Goal: Information Seeking & Learning: Learn about a topic

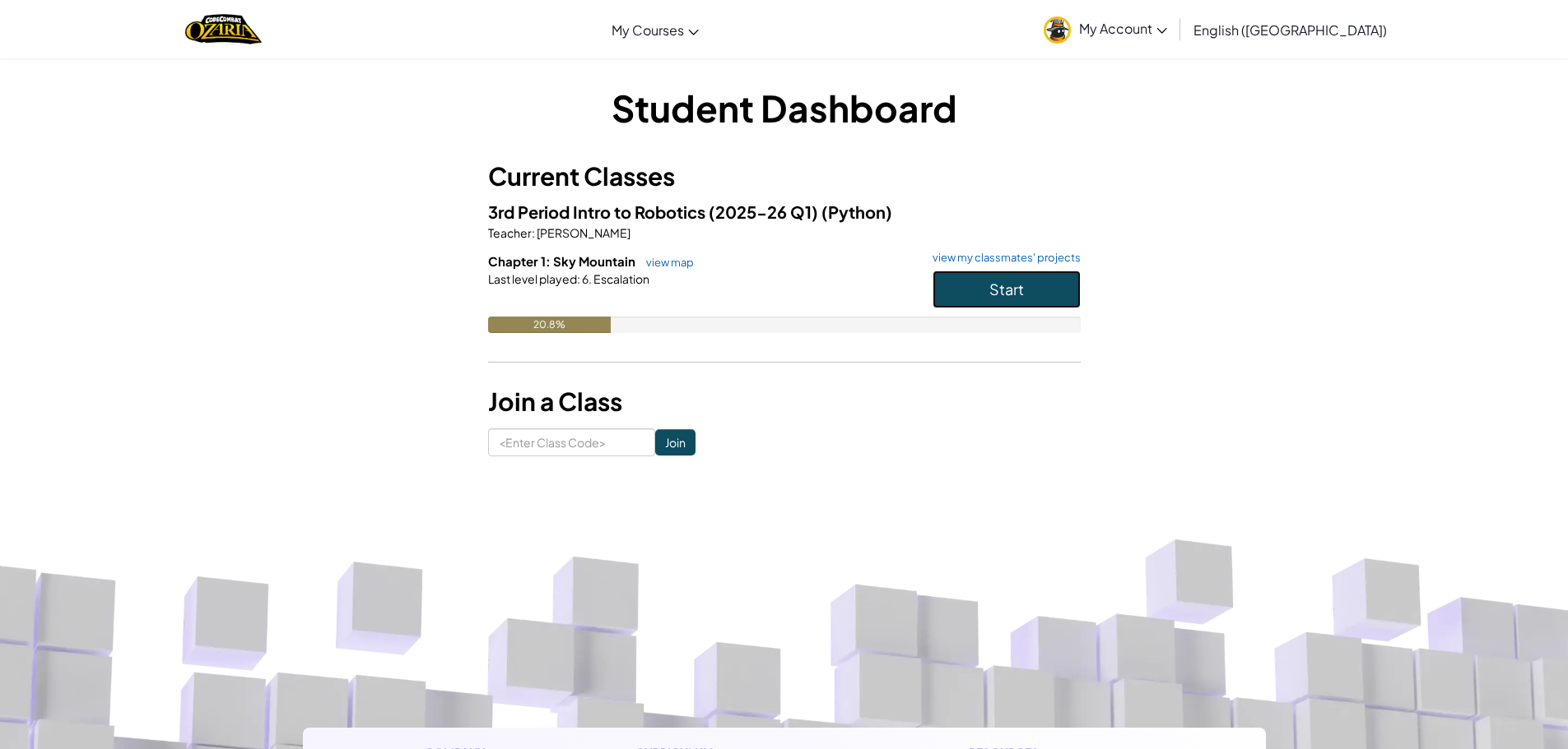
click at [986, 295] on button "Start" at bounding box center [1006, 289] width 148 height 38
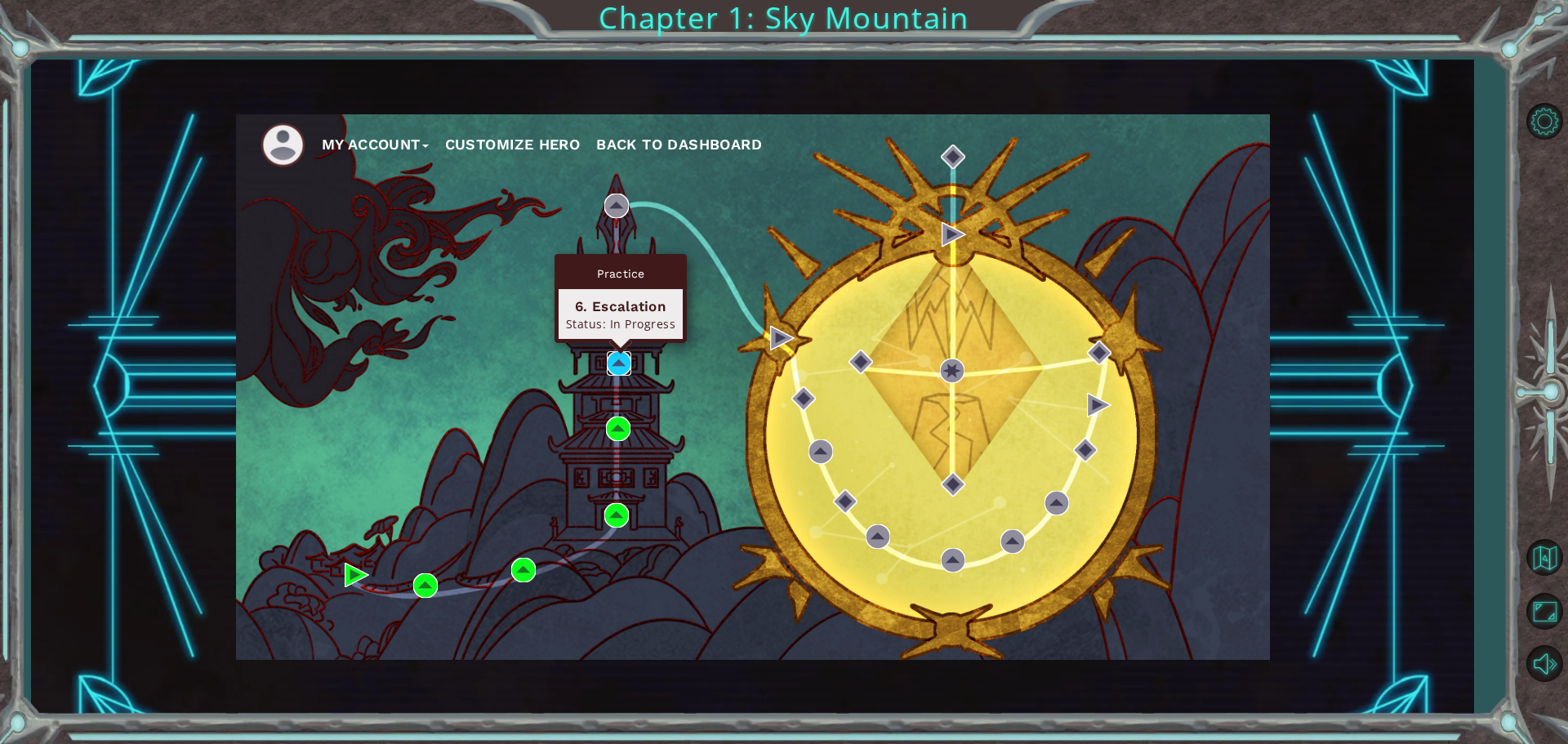
click at [613, 365] on img at bounding box center [619, 363] width 24 height 24
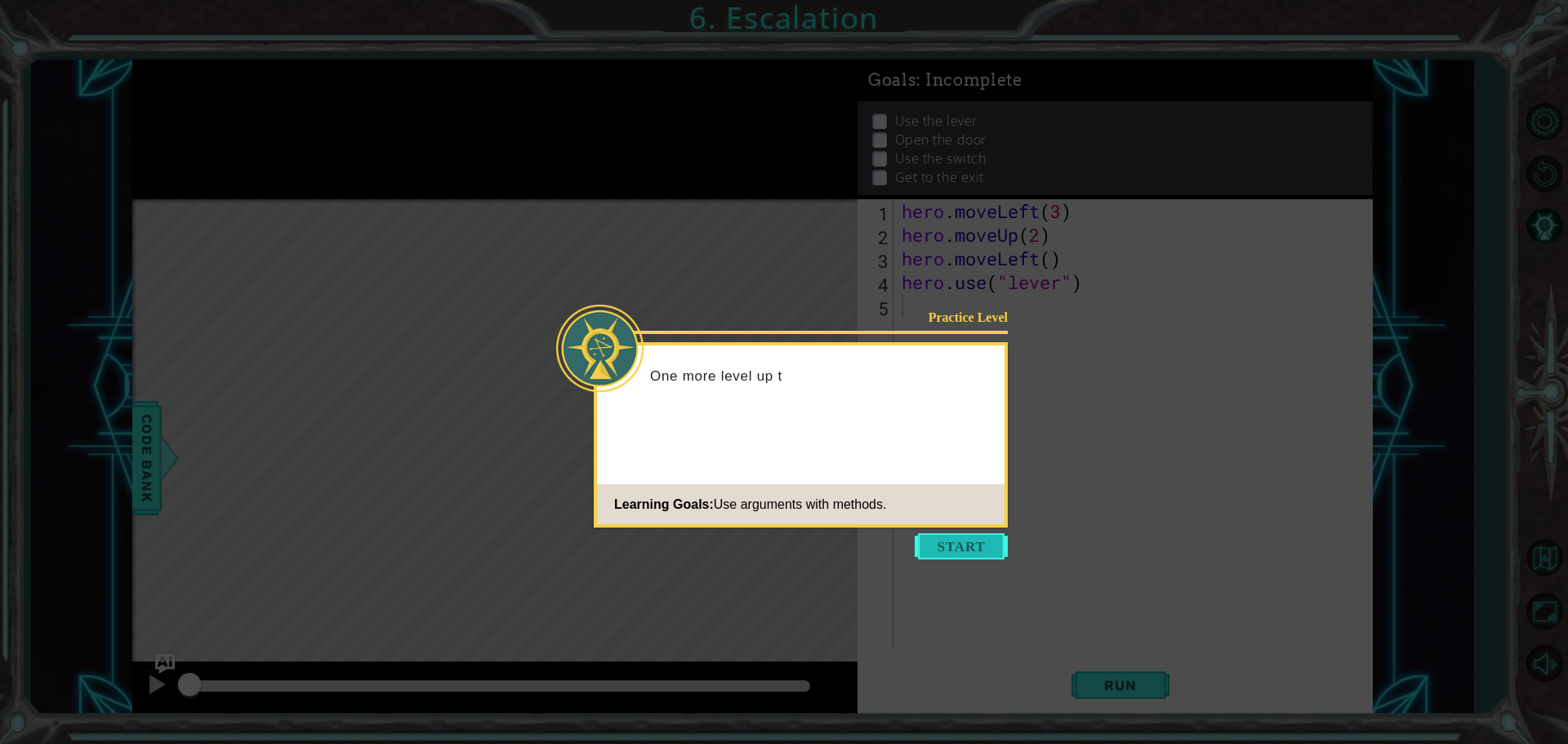
click at [944, 549] on button "Start" at bounding box center [960, 546] width 93 height 26
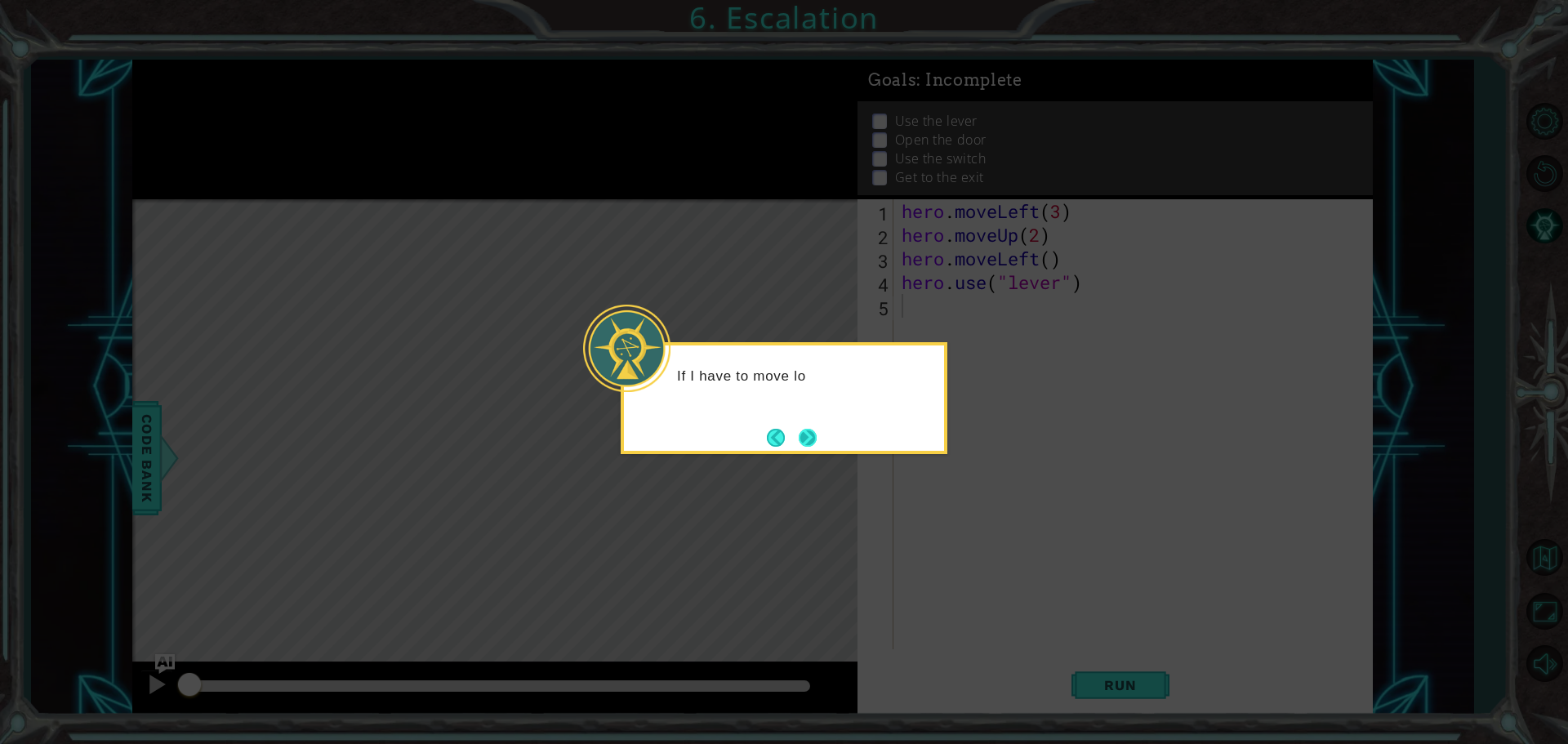
click at [806, 436] on button "Next" at bounding box center [807, 437] width 24 height 24
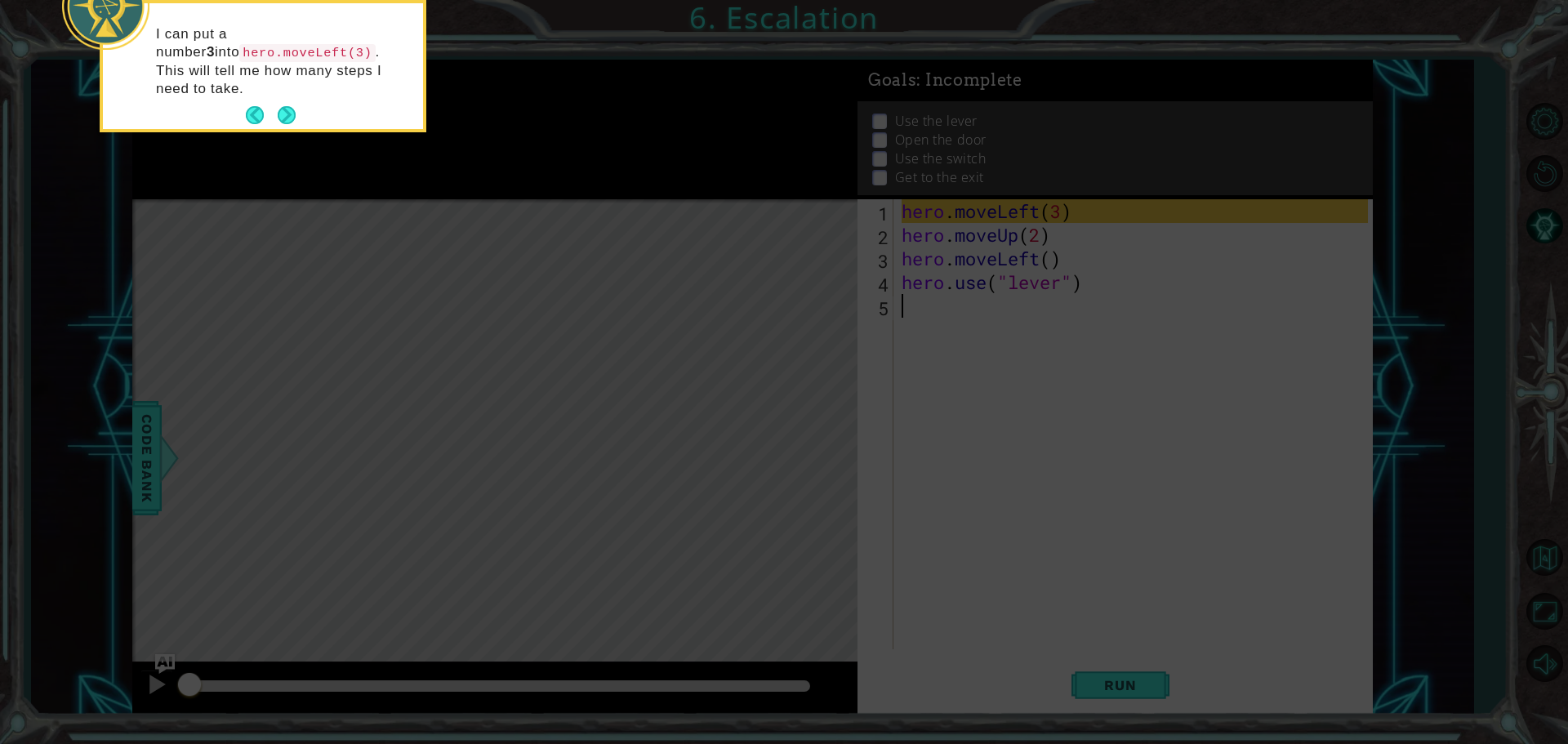
click at [921, 313] on icon at bounding box center [784, 112] width 1568 height 1266
click at [288, 105] on button "Next" at bounding box center [286, 115] width 19 height 19
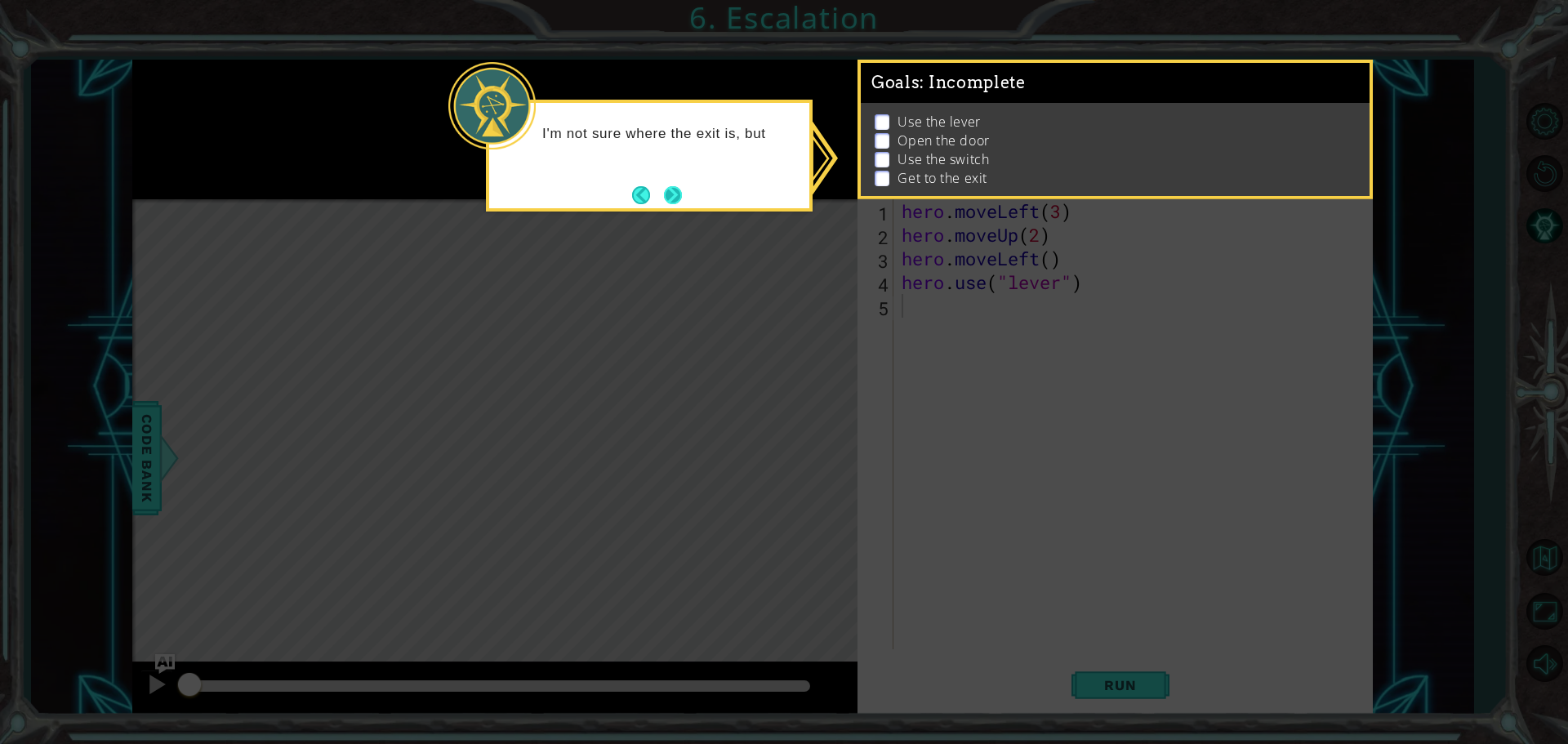
click at [676, 196] on button "Next" at bounding box center [674, 195] width 25 height 25
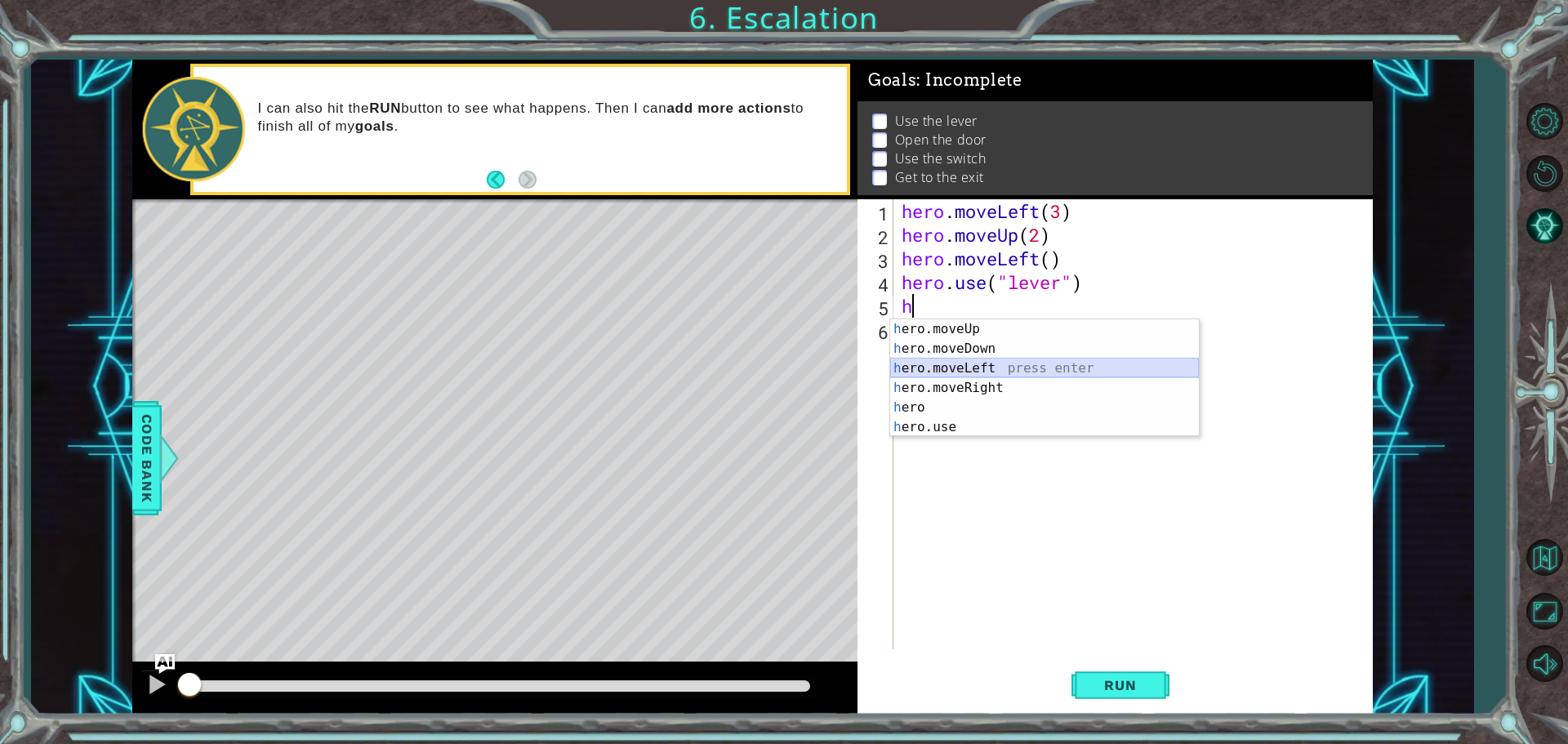
click at [948, 365] on div "h ero.moveUp press enter h ero.moveDown press enter h ero.moveLeft press enter …" at bounding box center [1044, 398] width 308 height 157
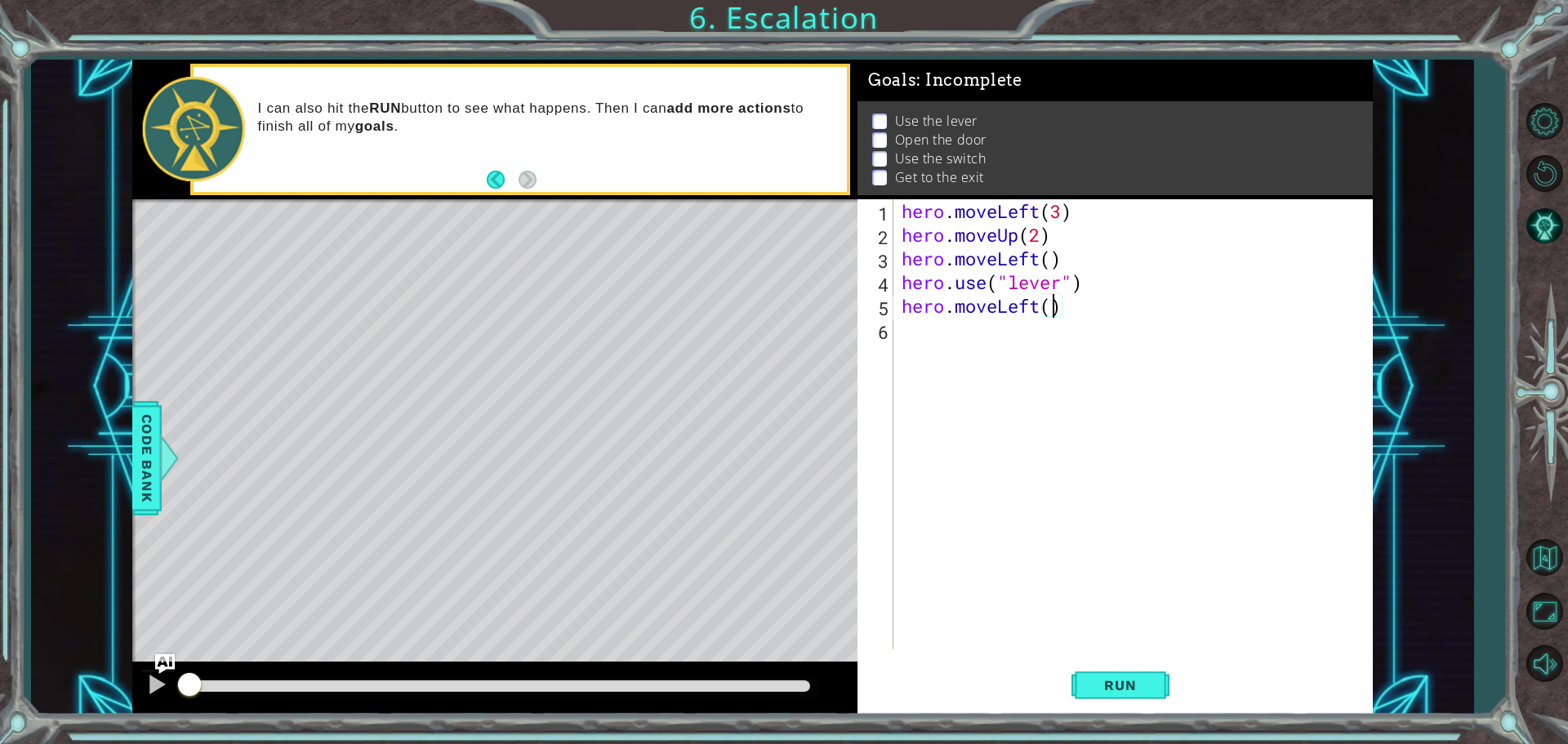
scroll to position [0, 7]
type textarea "hero.moveLeft(1)"
click at [904, 332] on div "hero . moveLeft ( 3 ) hero . moveUp ( 2 ) hero . moveLeft ( ) hero . use ( "lev…" at bounding box center [1138, 447] width 478 height 497
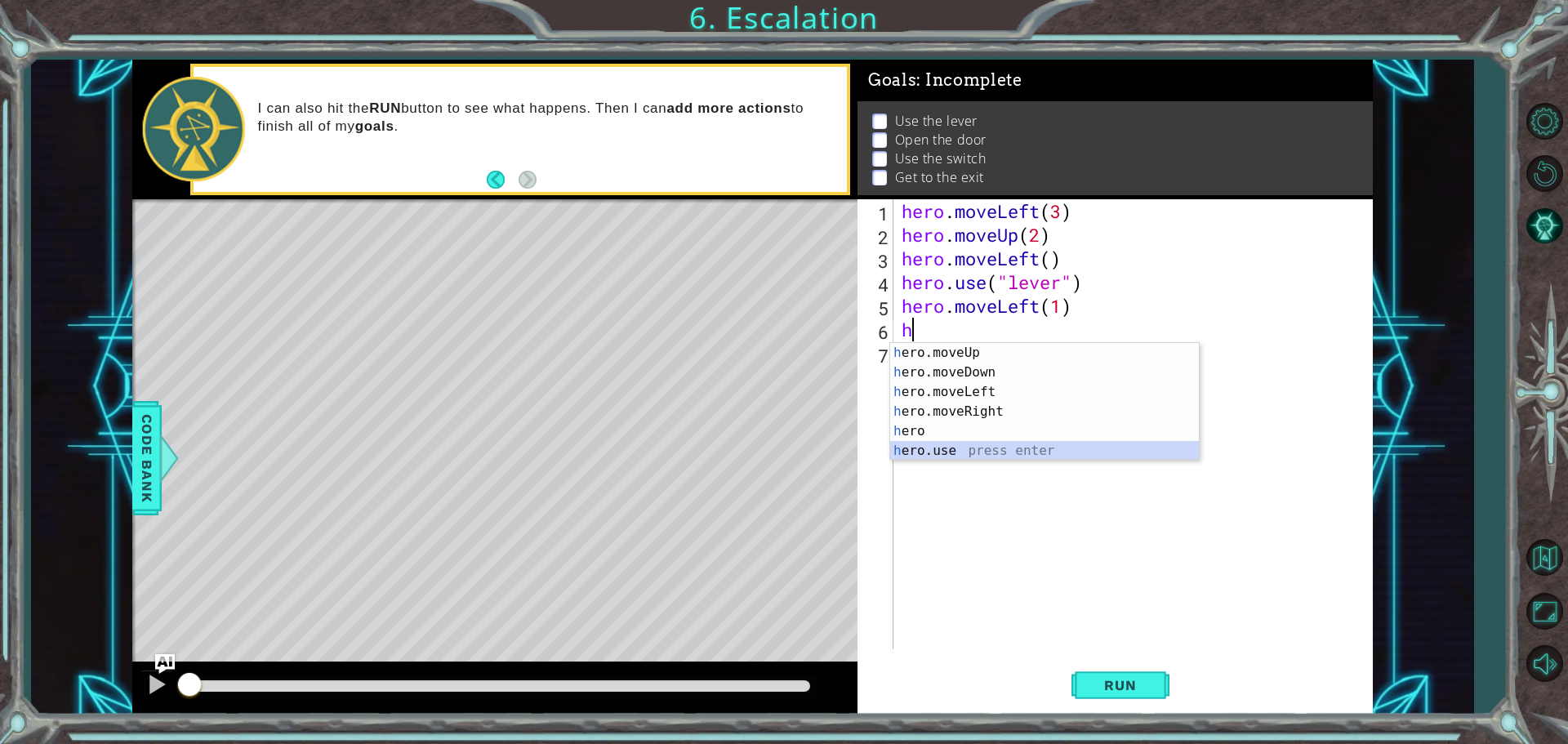
click at [908, 451] on div "h ero.moveUp press enter h ero.moveDown press enter h ero.moveLeft press enter …" at bounding box center [1044, 421] width 308 height 157
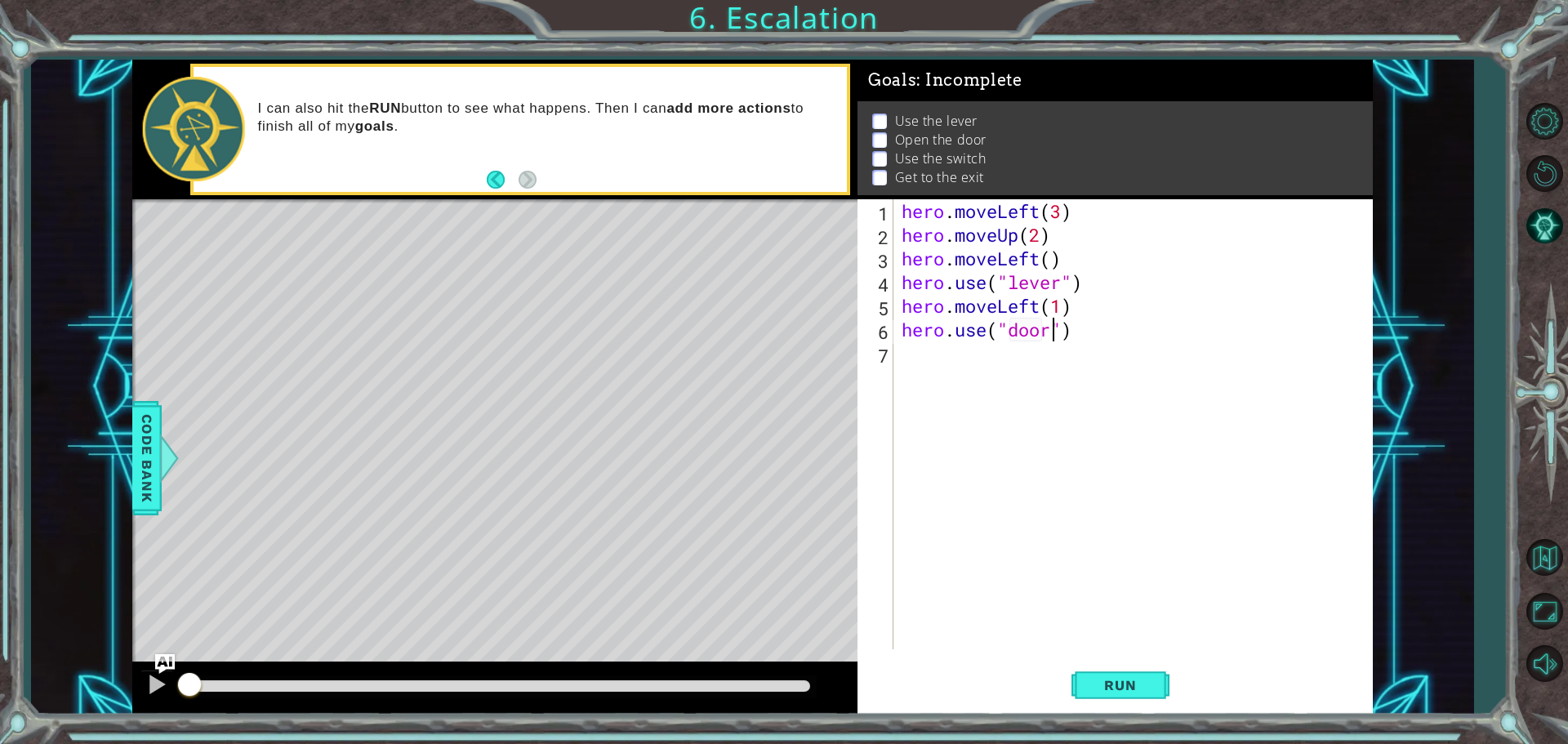
scroll to position [0, 7]
type textarea "hero.use("door")"
click at [1113, 686] on span "Run" at bounding box center [1120, 685] width 64 height 17
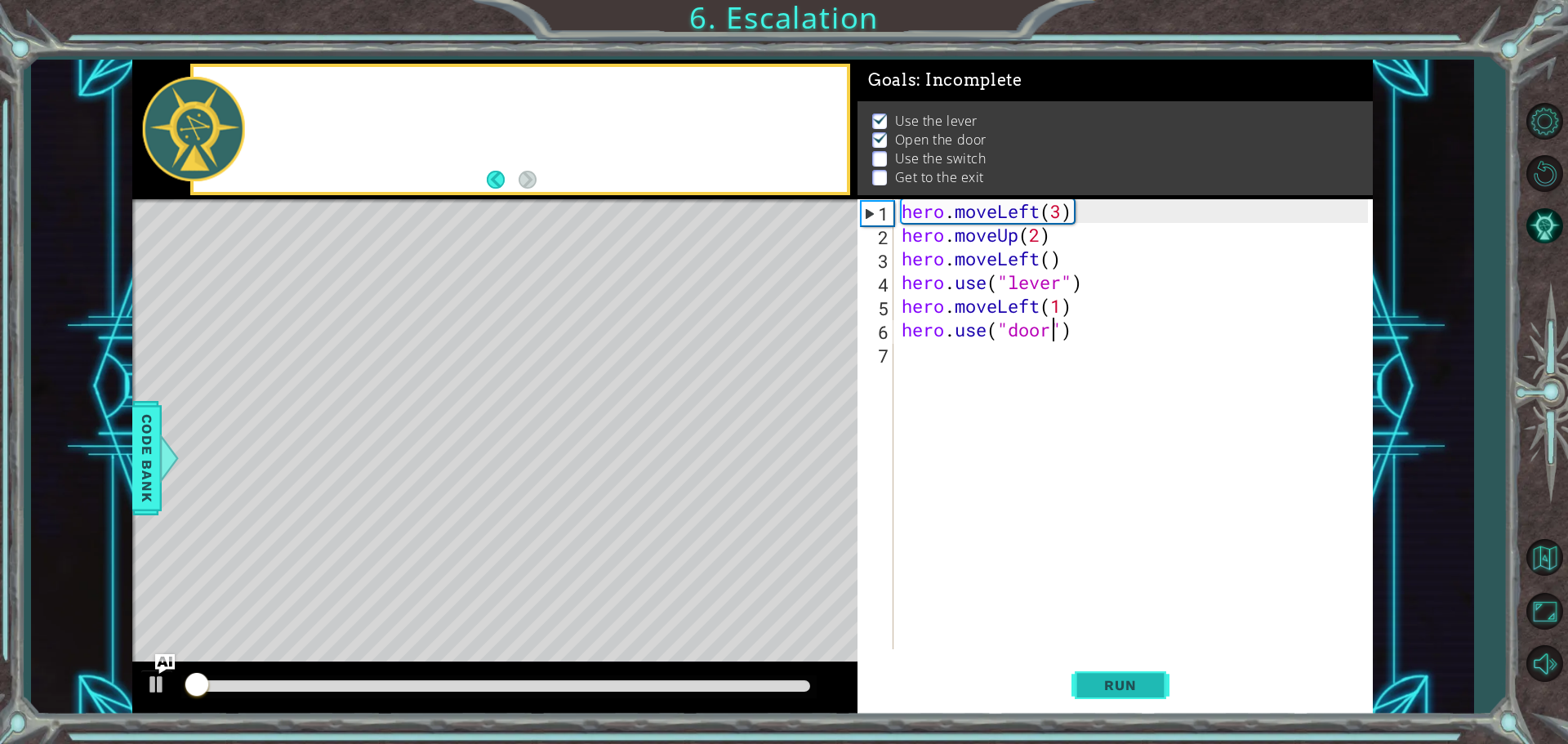
scroll to position [8, 0]
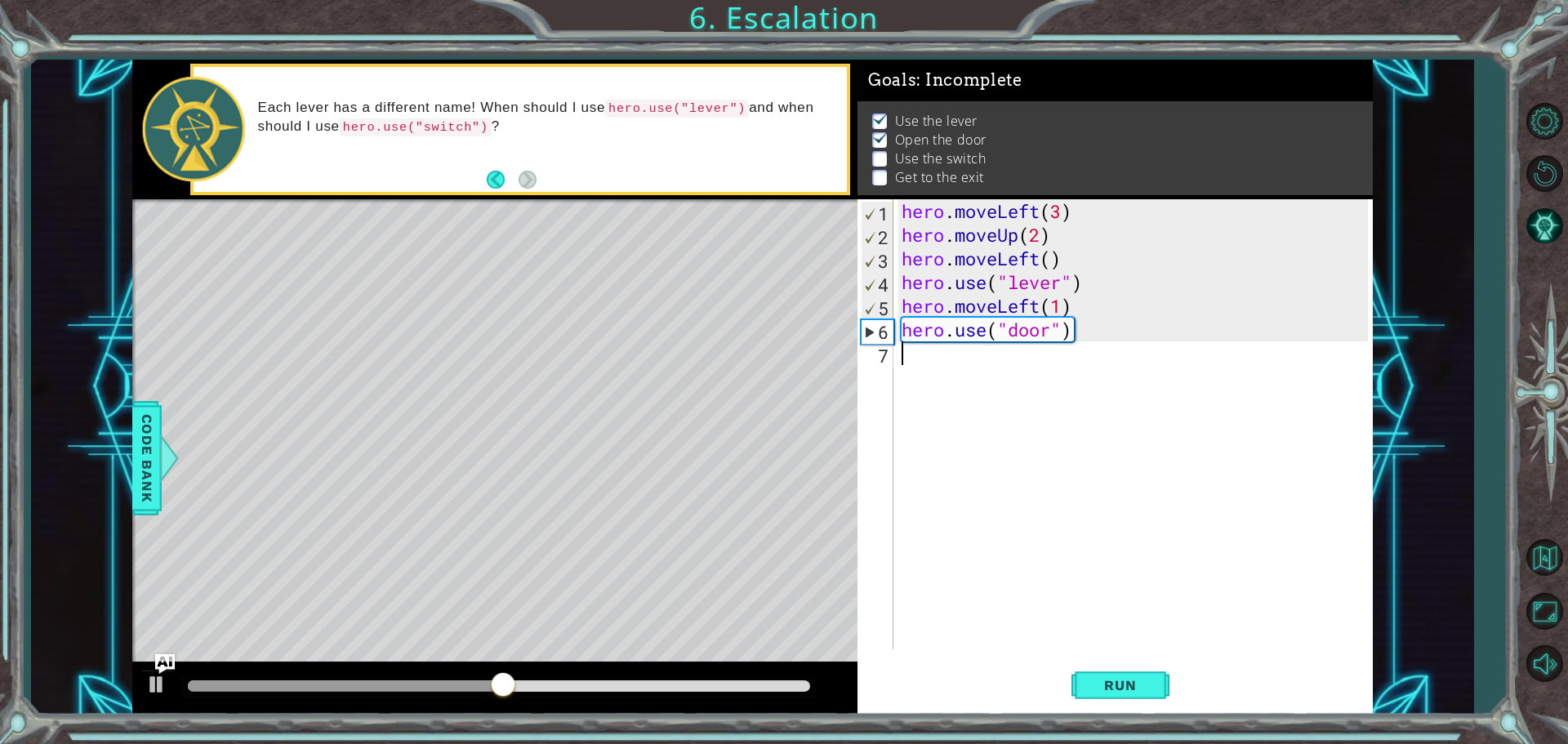
click at [883, 357] on div "7" at bounding box center [877, 355] width 33 height 23
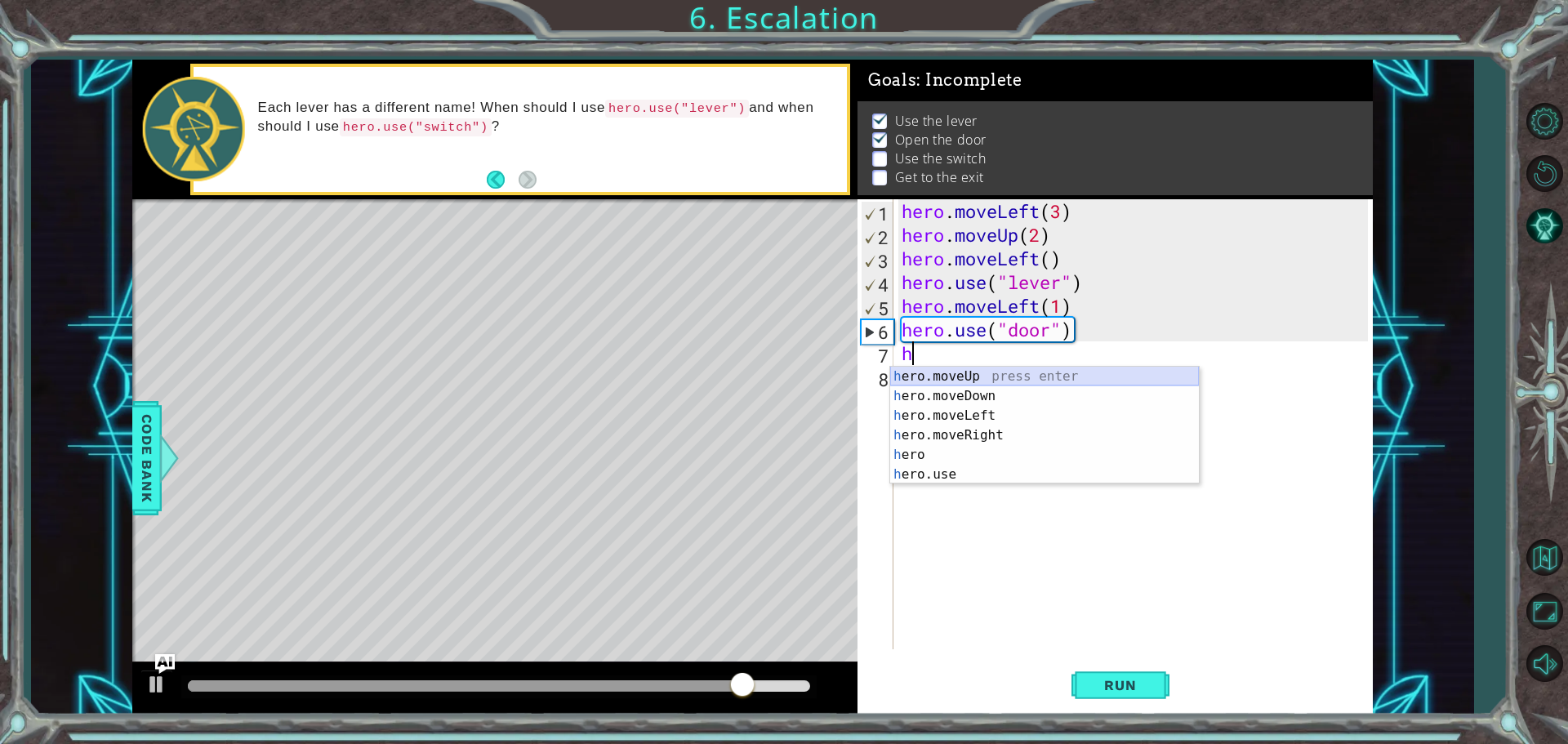
click at [905, 367] on div "h ero.moveUp press enter h ero.moveDown press enter h ero.moveLeft press enter …" at bounding box center [1044, 425] width 308 height 116
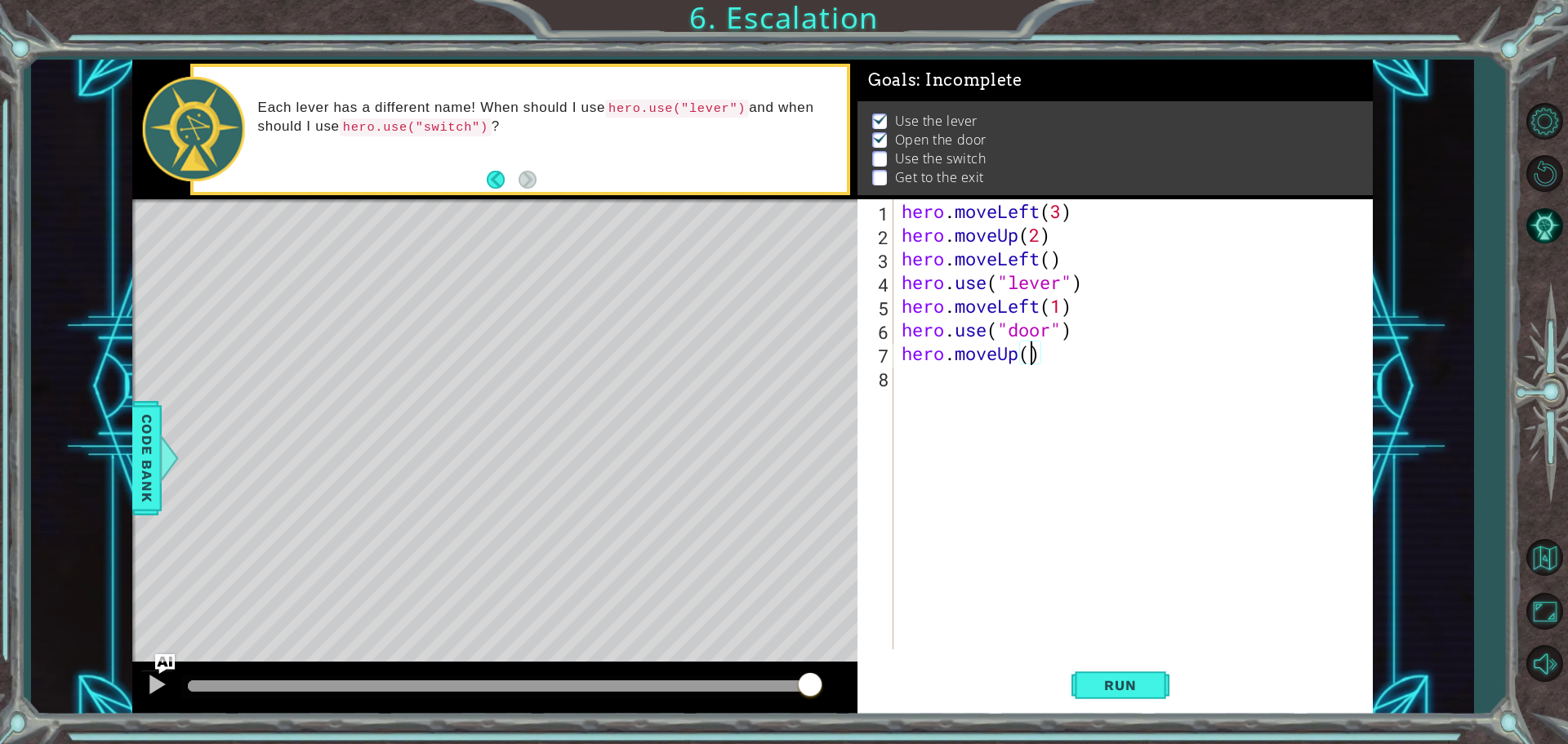
type textarea "hero.moveUp(2)"
click at [888, 376] on div "8" at bounding box center [877, 380] width 33 height 23
type textarea "hero.use("switch")"
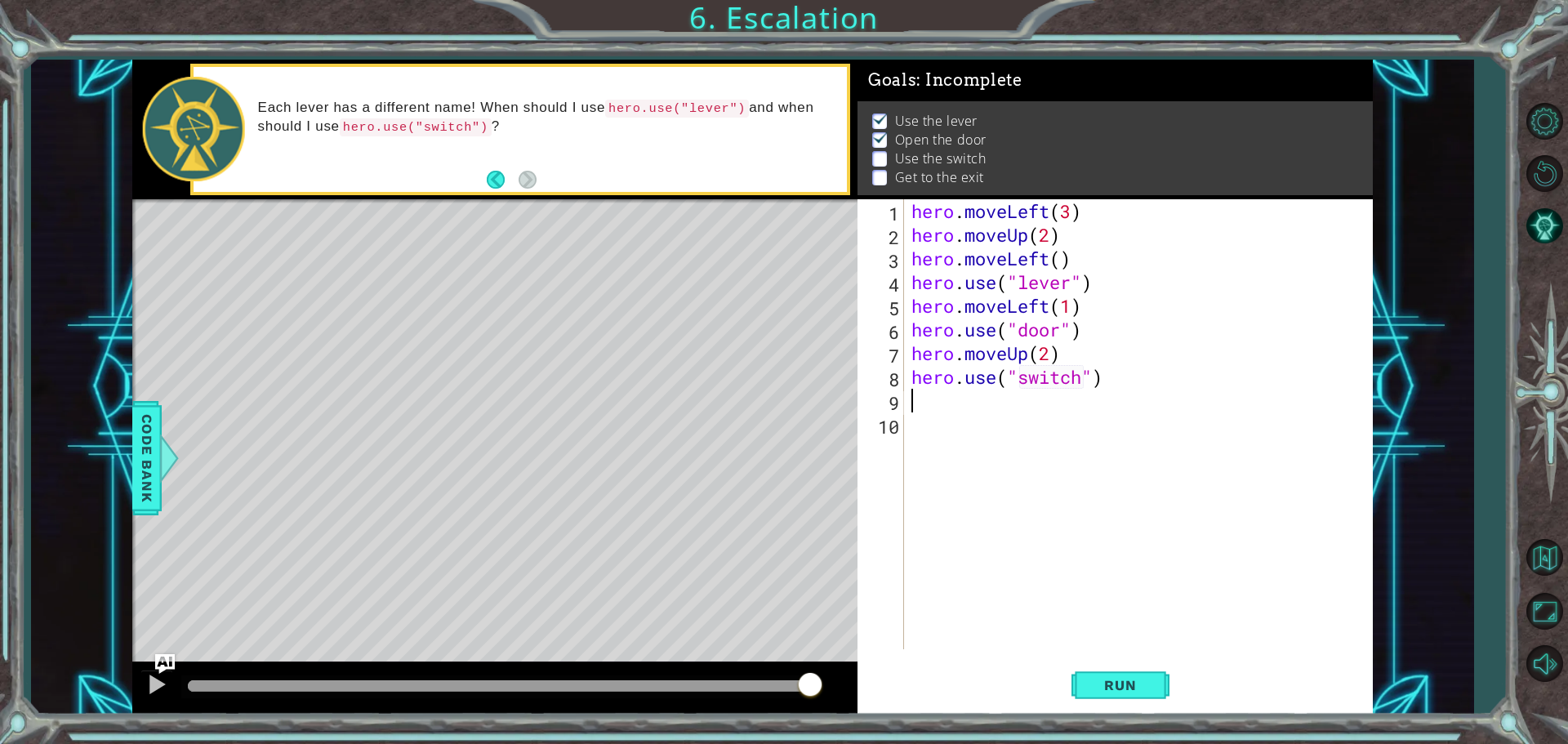
scroll to position [0, 0]
type textarea "hero.use("switch")"
click at [1110, 674] on button "Run" at bounding box center [1120, 685] width 98 height 52
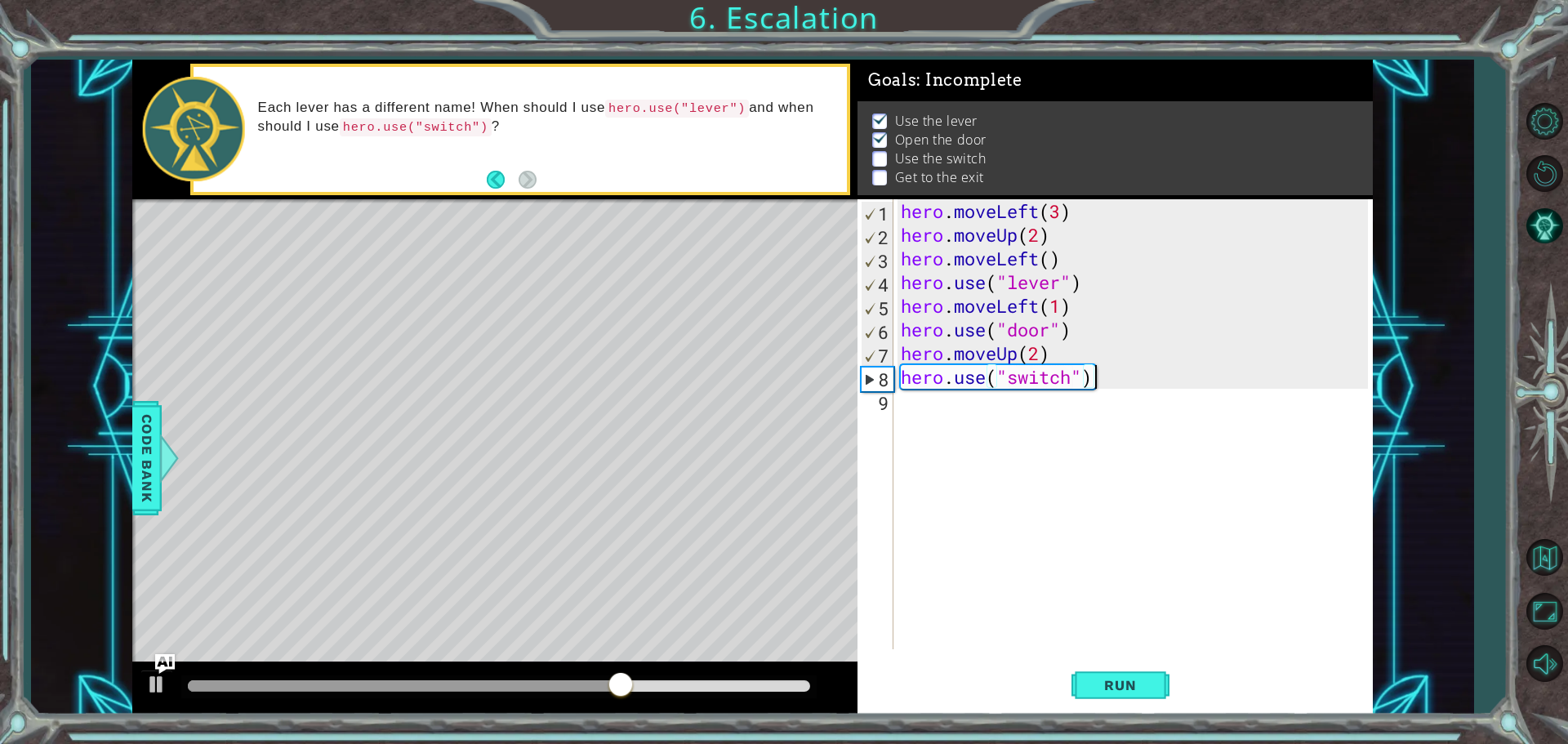
click at [1111, 376] on div "hero . moveLeft ( 3 ) hero . moveUp ( 2 ) hero . moveLeft ( ) hero . use ( "lev…" at bounding box center [1137, 447] width 479 height 497
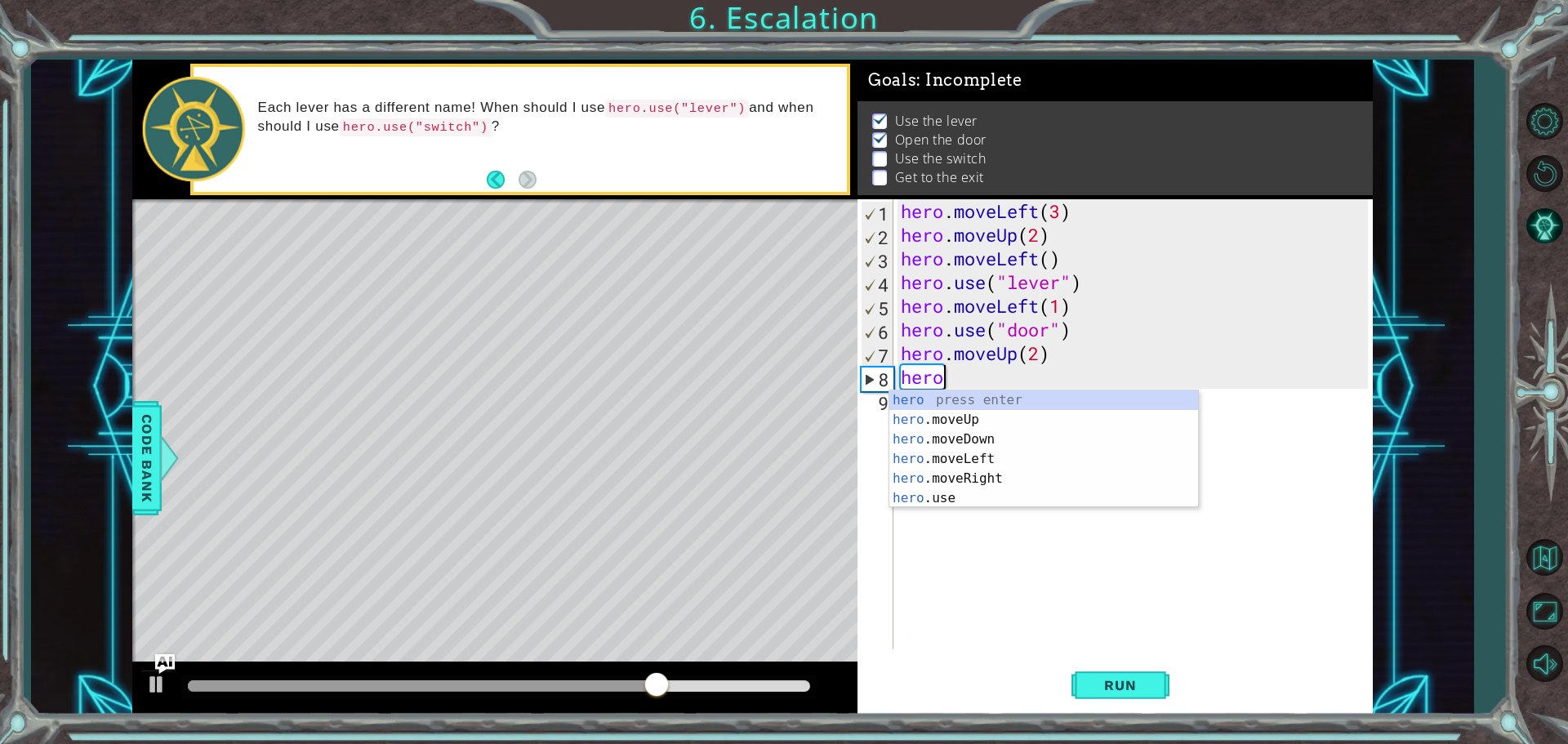
type textarea "h"
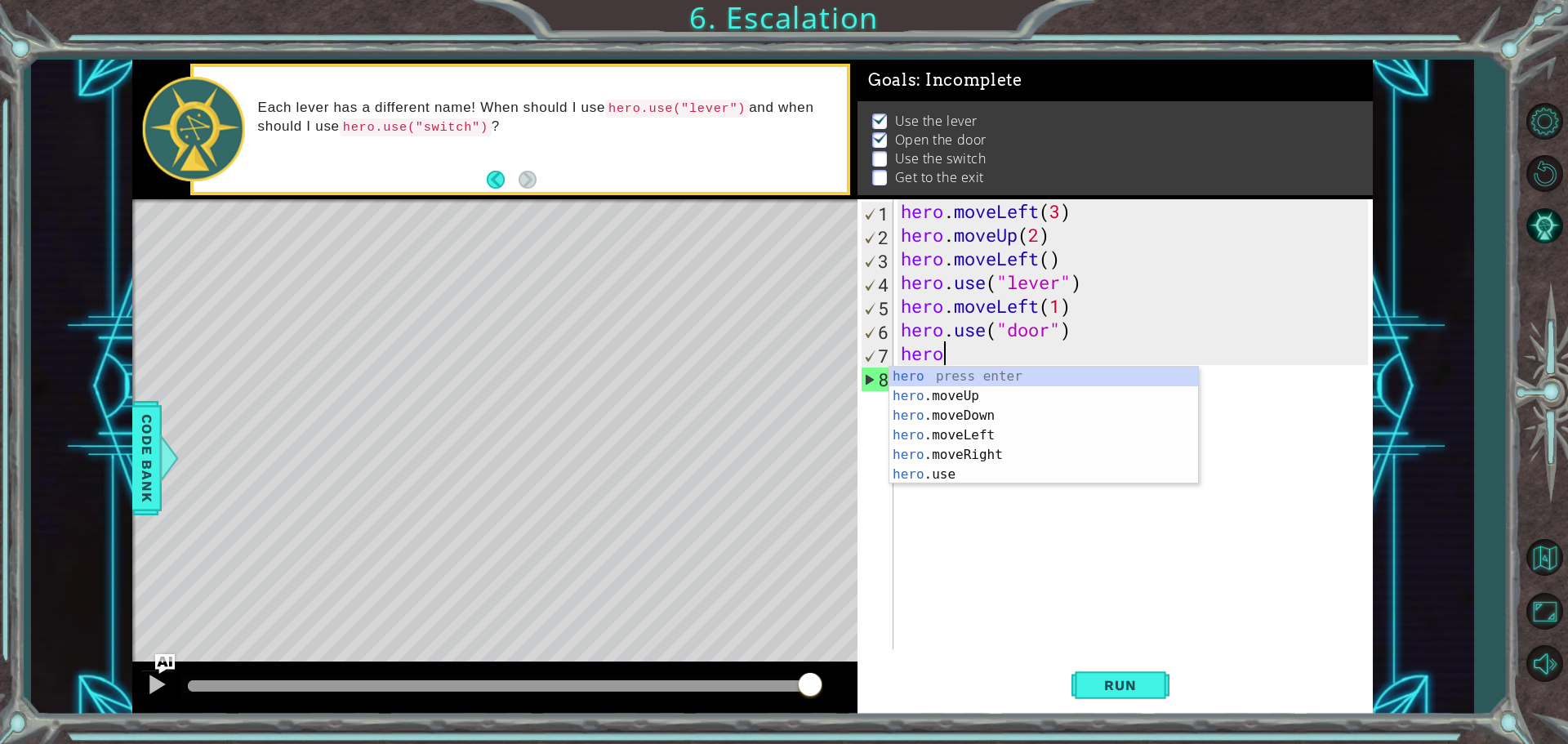
scroll to position [0, 2]
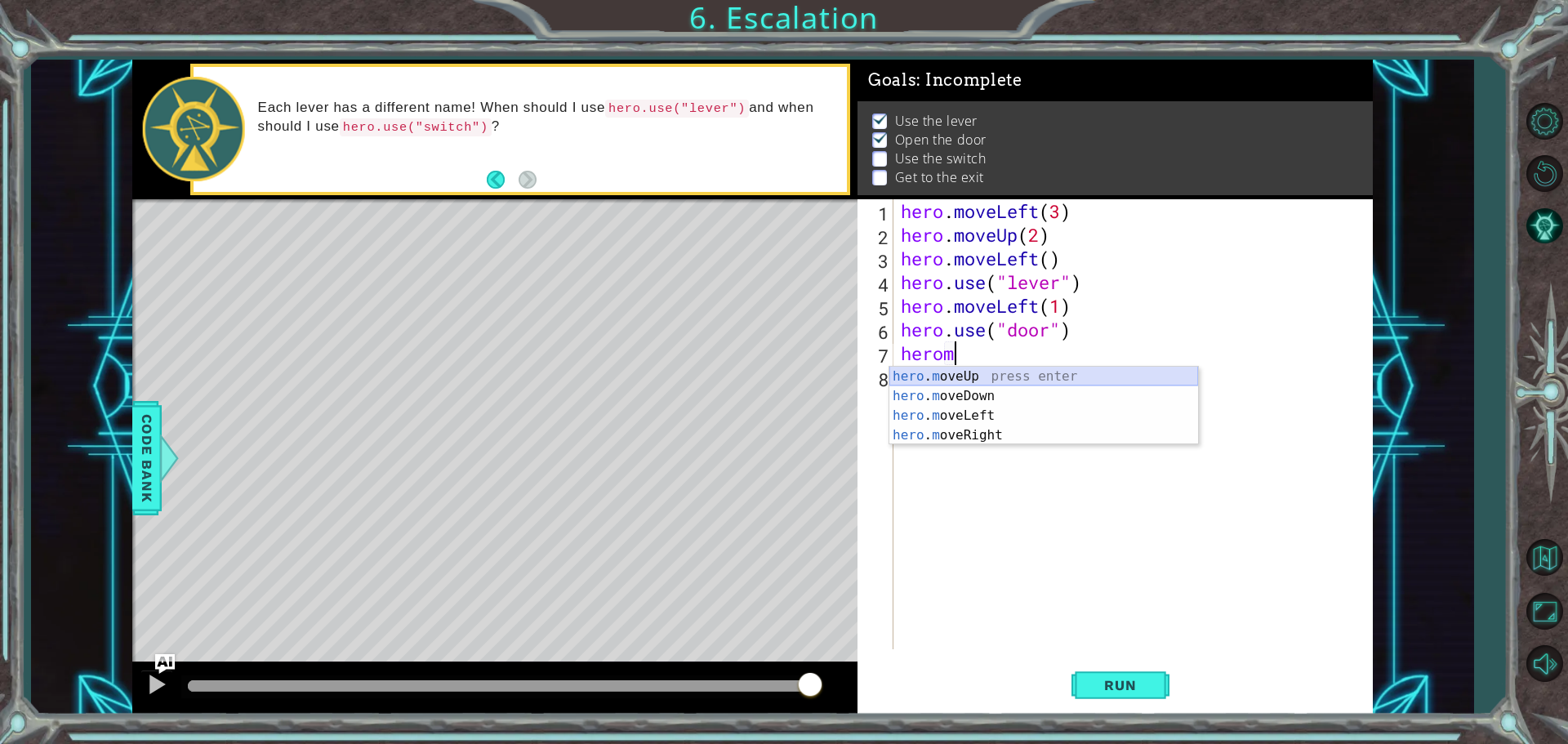
click at [947, 373] on div "hero . m oveUp press enter hero . m oveDown press enter hero . m oveLeft press …" at bounding box center [1043, 426] width 308 height 118
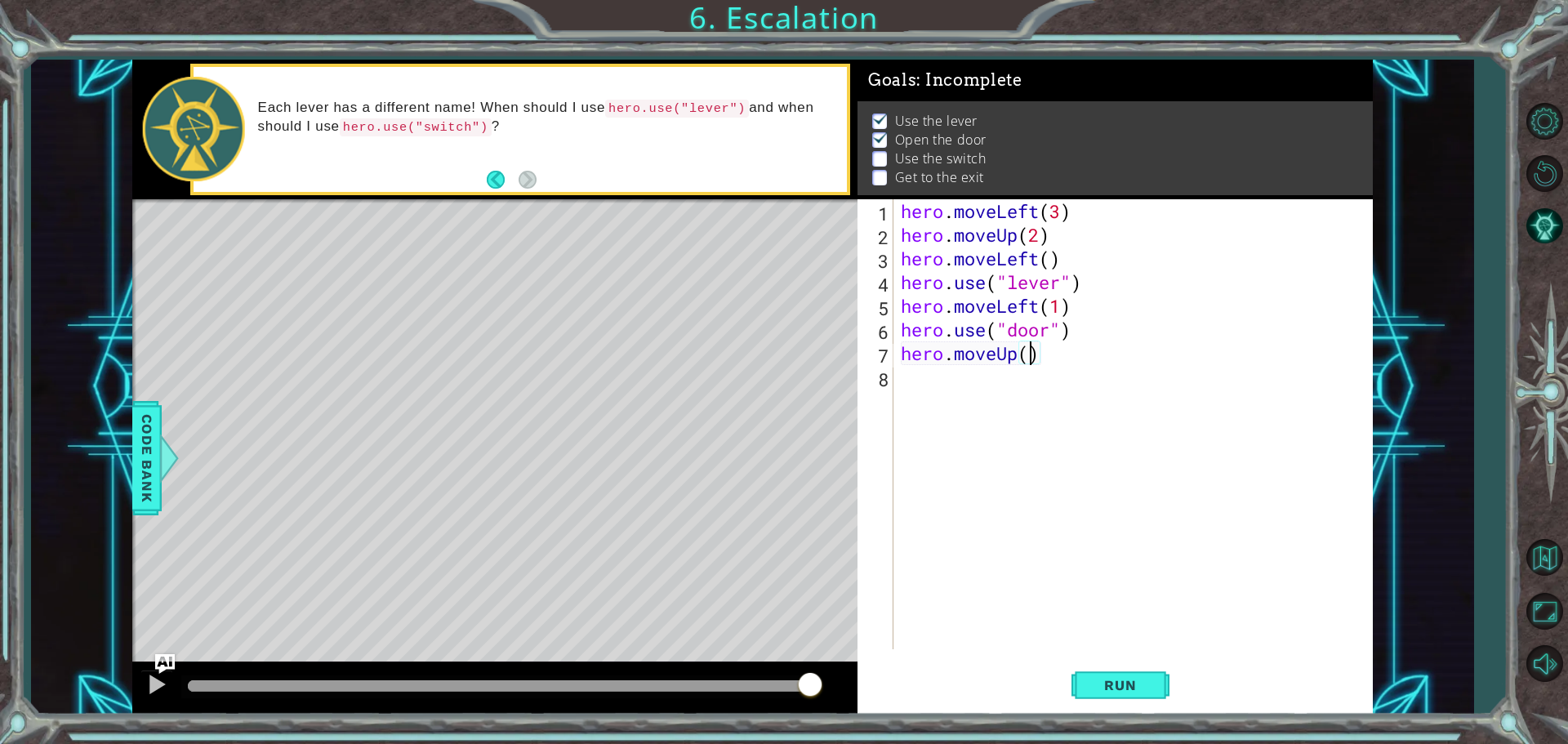
type textarea "hero.moveUp(2)"
click at [885, 369] on div "8" at bounding box center [877, 380] width 33 height 23
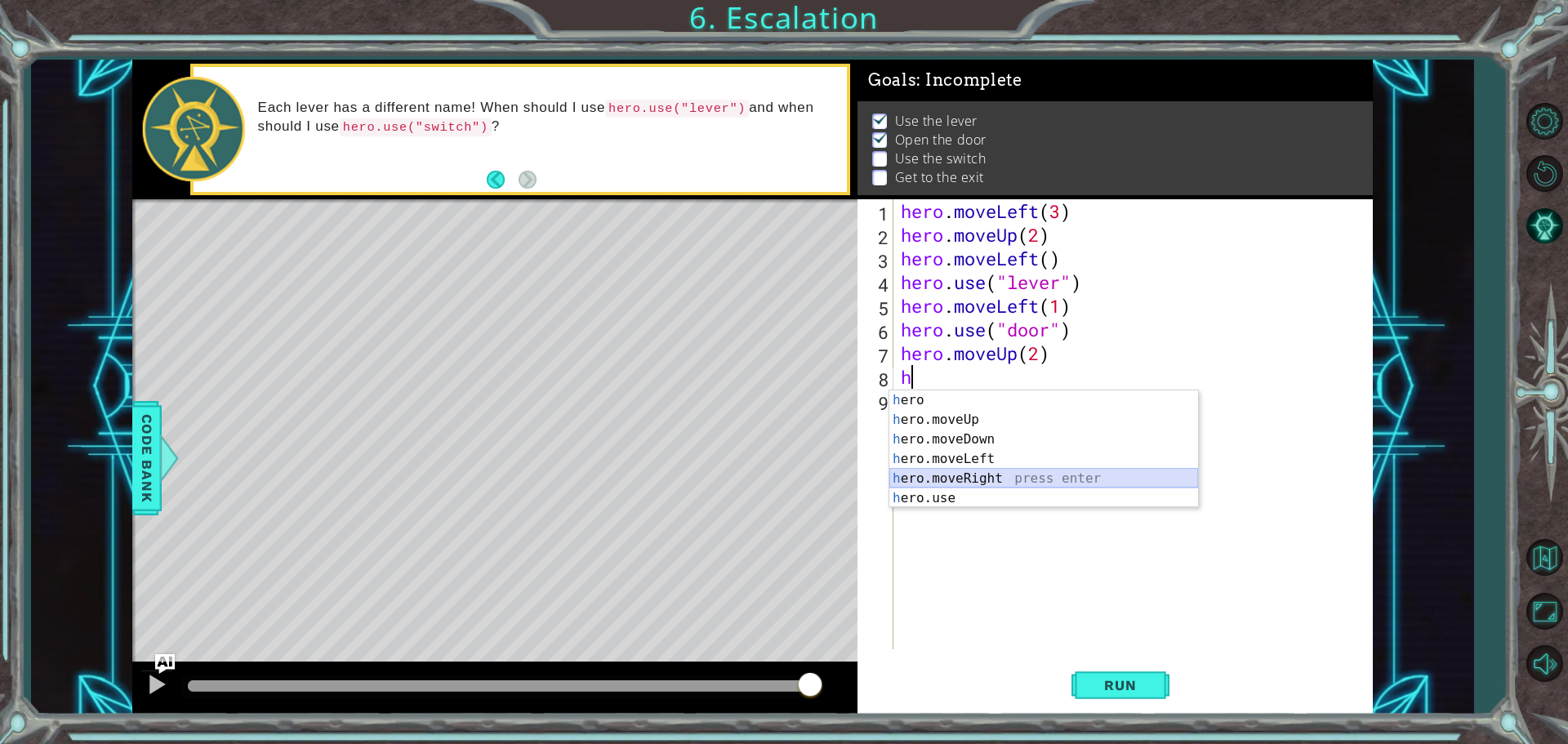
click at [923, 482] on div "h ero press enter h ero.moveUp press enter h ero.moveDown press enter h ero.mov…" at bounding box center [1043, 469] width 308 height 157
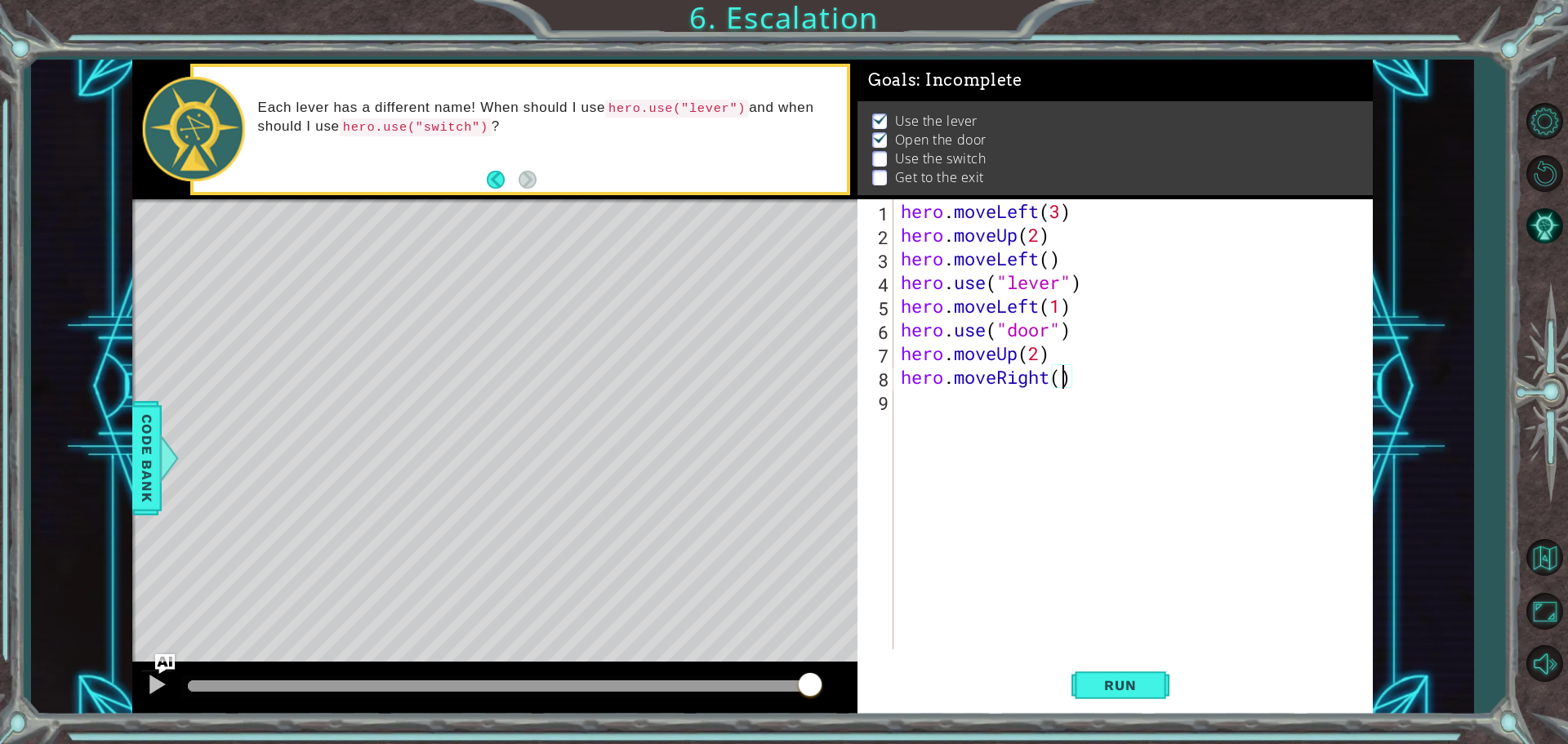
type textarea "hero.moveRight(3)"
click at [904, 396] on div "hero . moveLeft ( 3 ) hero . moveUp ( 2 ) hero . moveLeft ( ) hero . use ( "lev…" at bounding box center [1137, 447] width 479 height 497
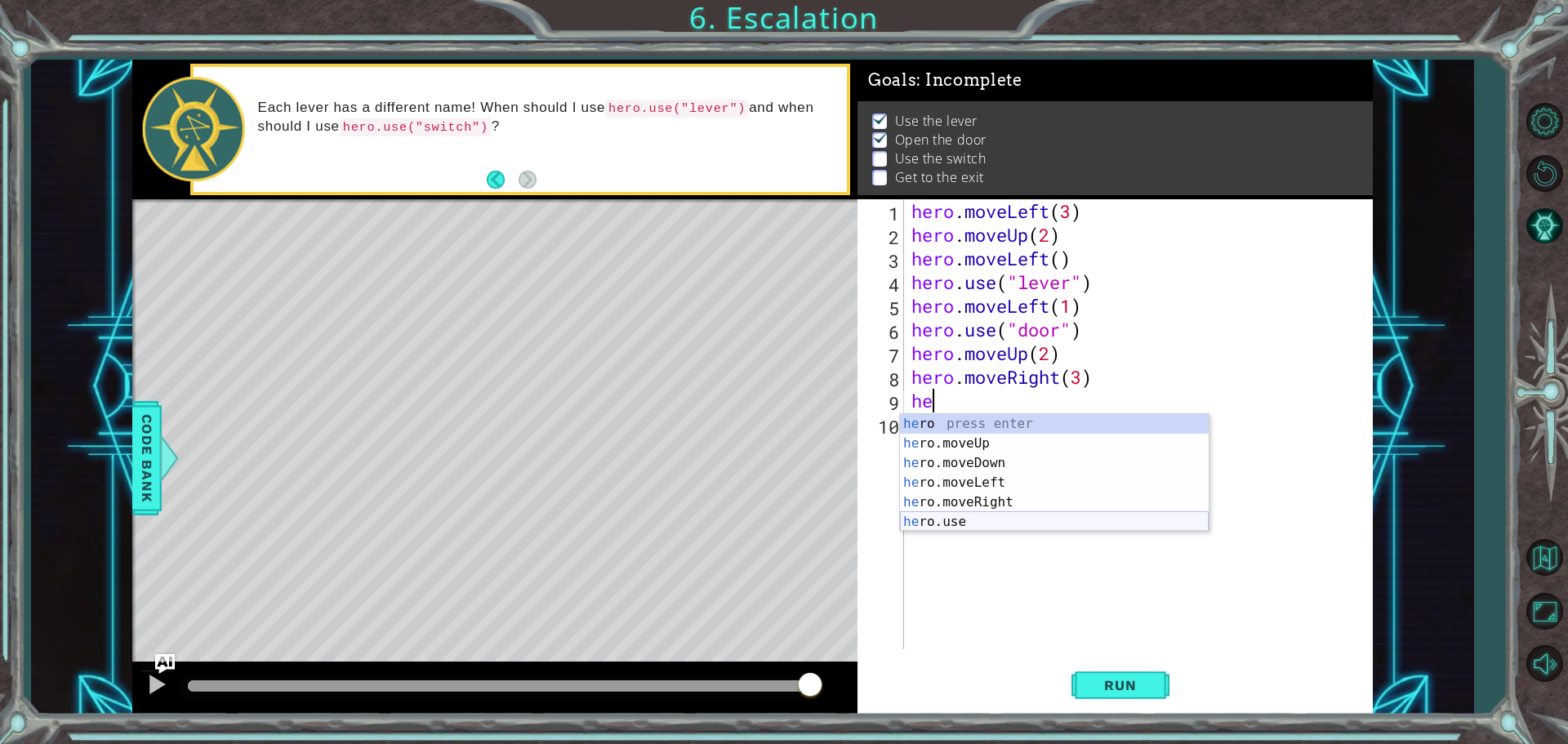
click at [935, 517] on div "he ro press enter he ro.moveUp press enter he ro.moveDown press enter he ro.mov…" at bounding box center [1054, 492] width 308 height 157
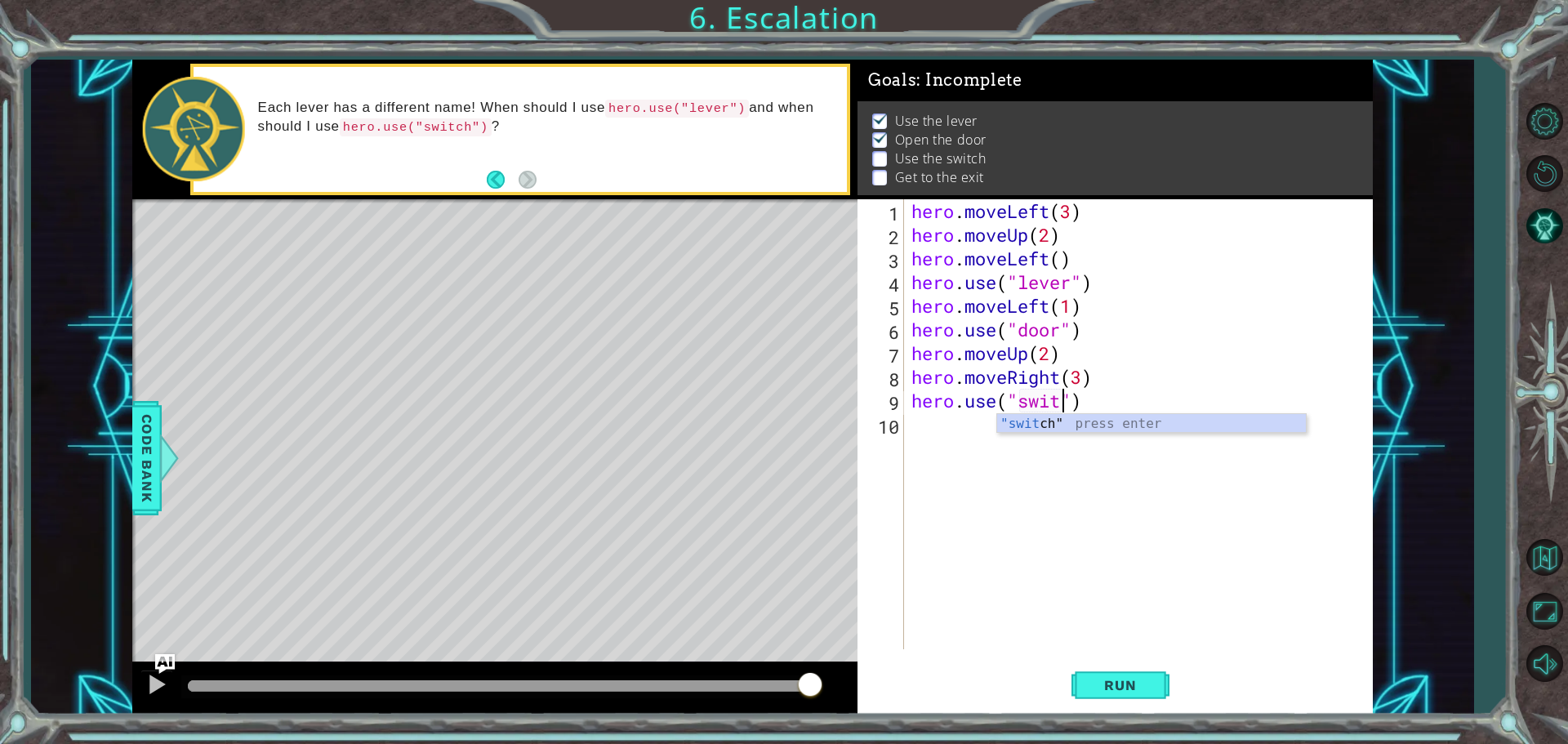
scroll to position [0, 8]
click at [1089, 670] on button "Run" at bounding box center [1120, 685] width 98 height 52
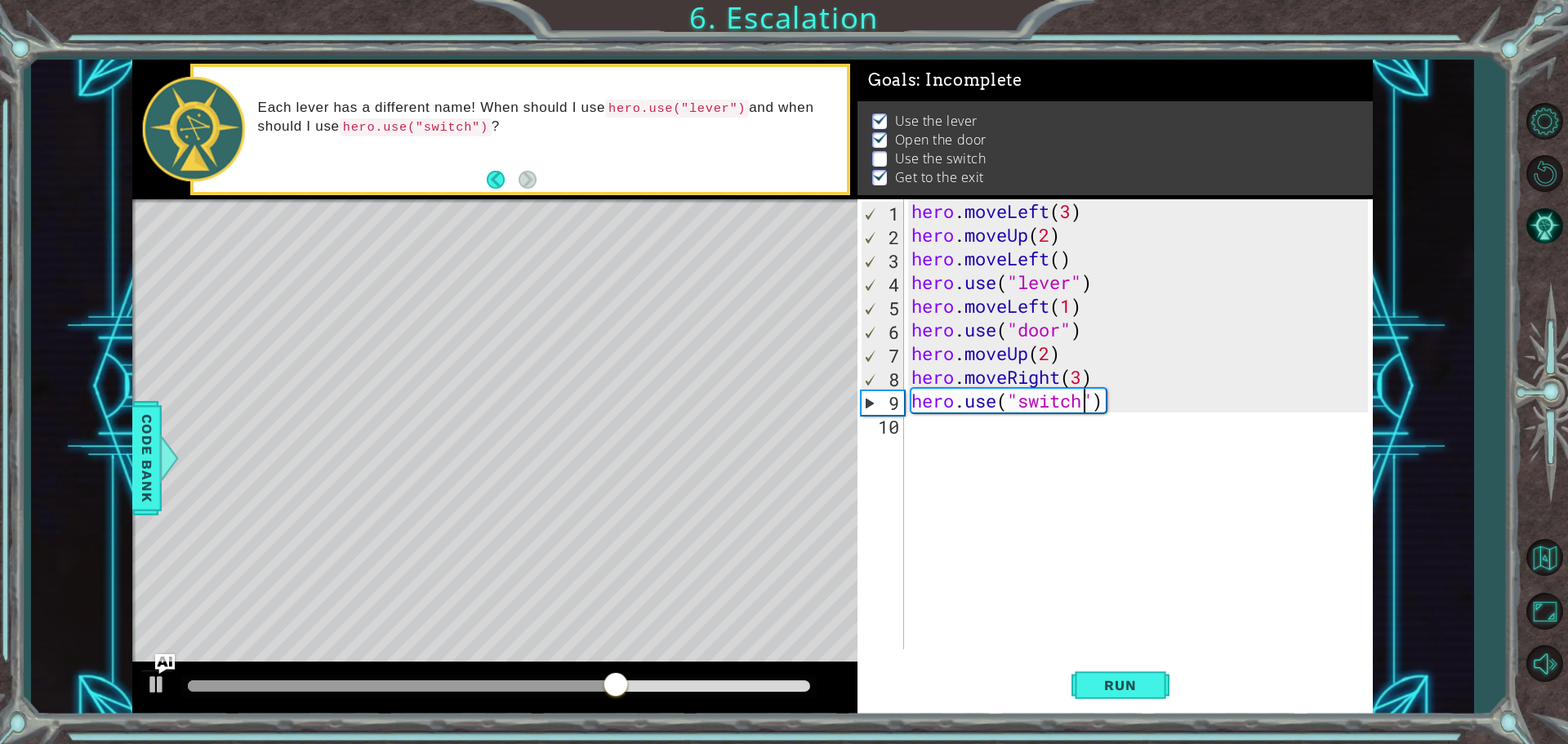
click at [1084, 385] on div "hero . moveLeft ( 3 ) hero . moveUp ( 2 ) hero . moveLeft ( ) hero . use ( "lev…" at bounding box center [1143, 447] width 468 height 497
type textarea "hero.moveRight(2)"
click at [1117, 671] on button "Run" at bounding box center [1120, 685] width 98 height 52
click at [890, 417] on div "10" at bounding box center [883, 426] width 43 height 23
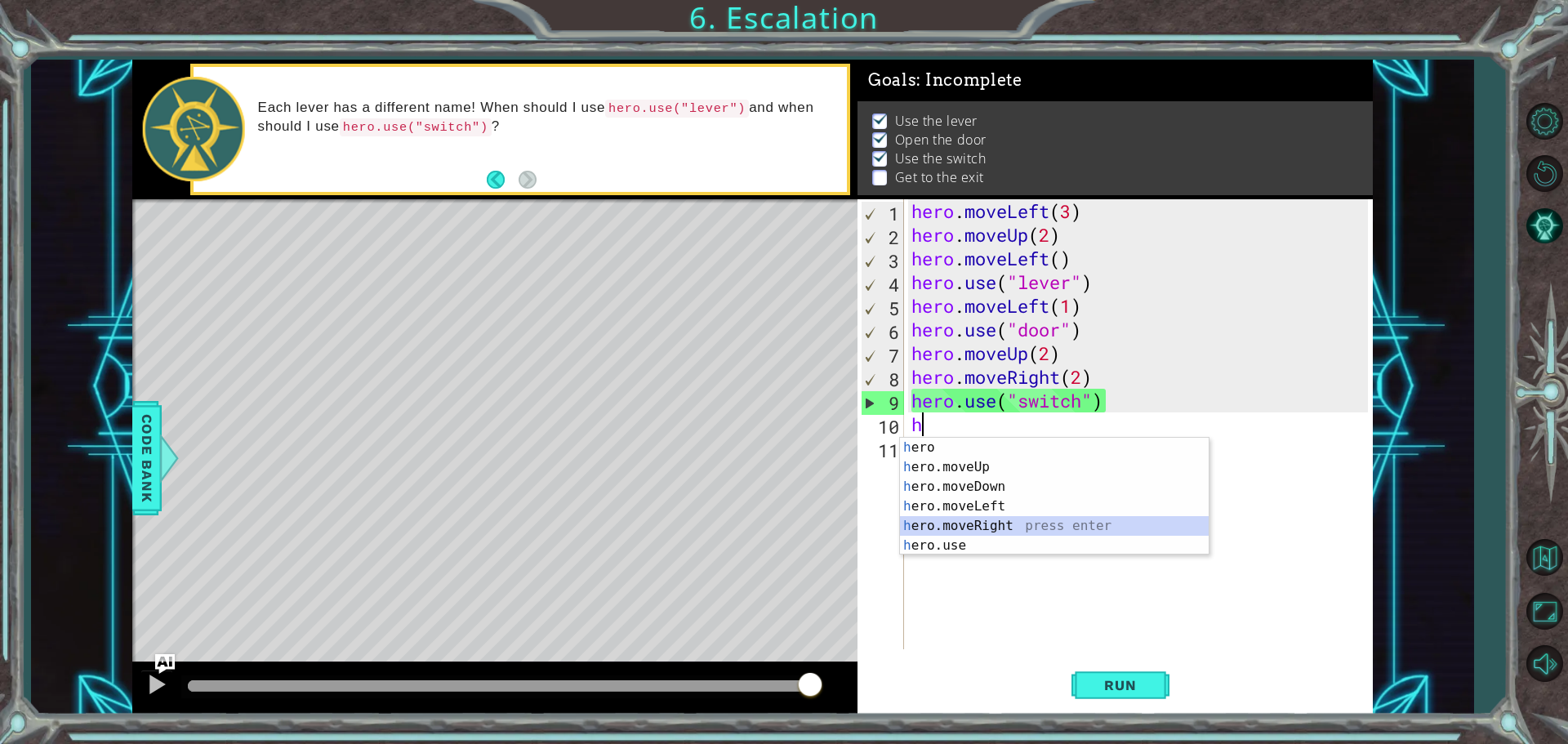
click at [903, 521] on div "h ero press enter h ero.moveUp press enter h ero.moveDown press enter h ero.mov…" at bounding box center [1054, 517] width 308 height 157
type textarea "hero.moveRight(1)"
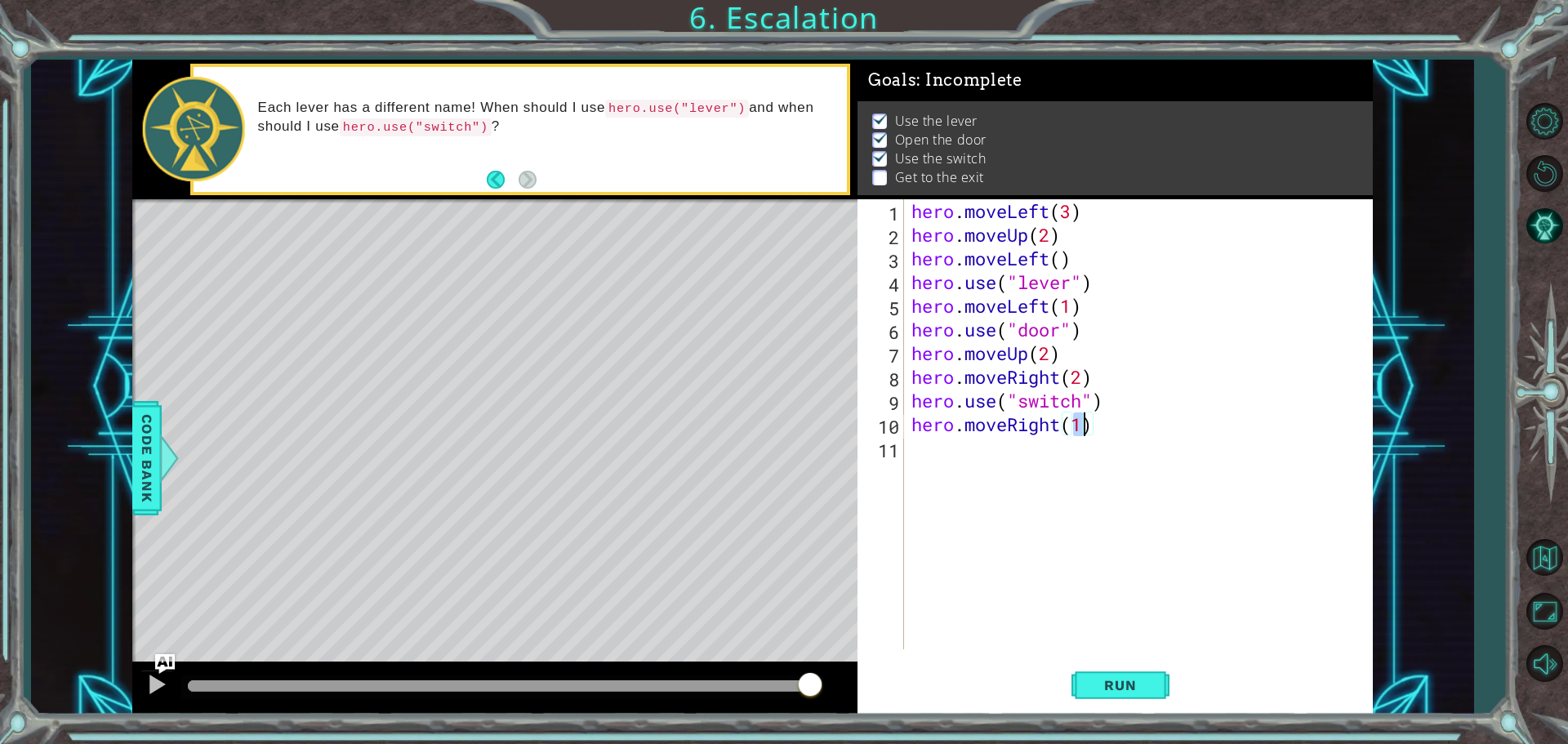
click at [930, 453] on div "hero . moveLeft ( 3 ) hero . moveUp ( 2 ) hero . moveLeft ( ) hero . use ( "lev…" at bounding box center [1143, 447] width 468 height 497
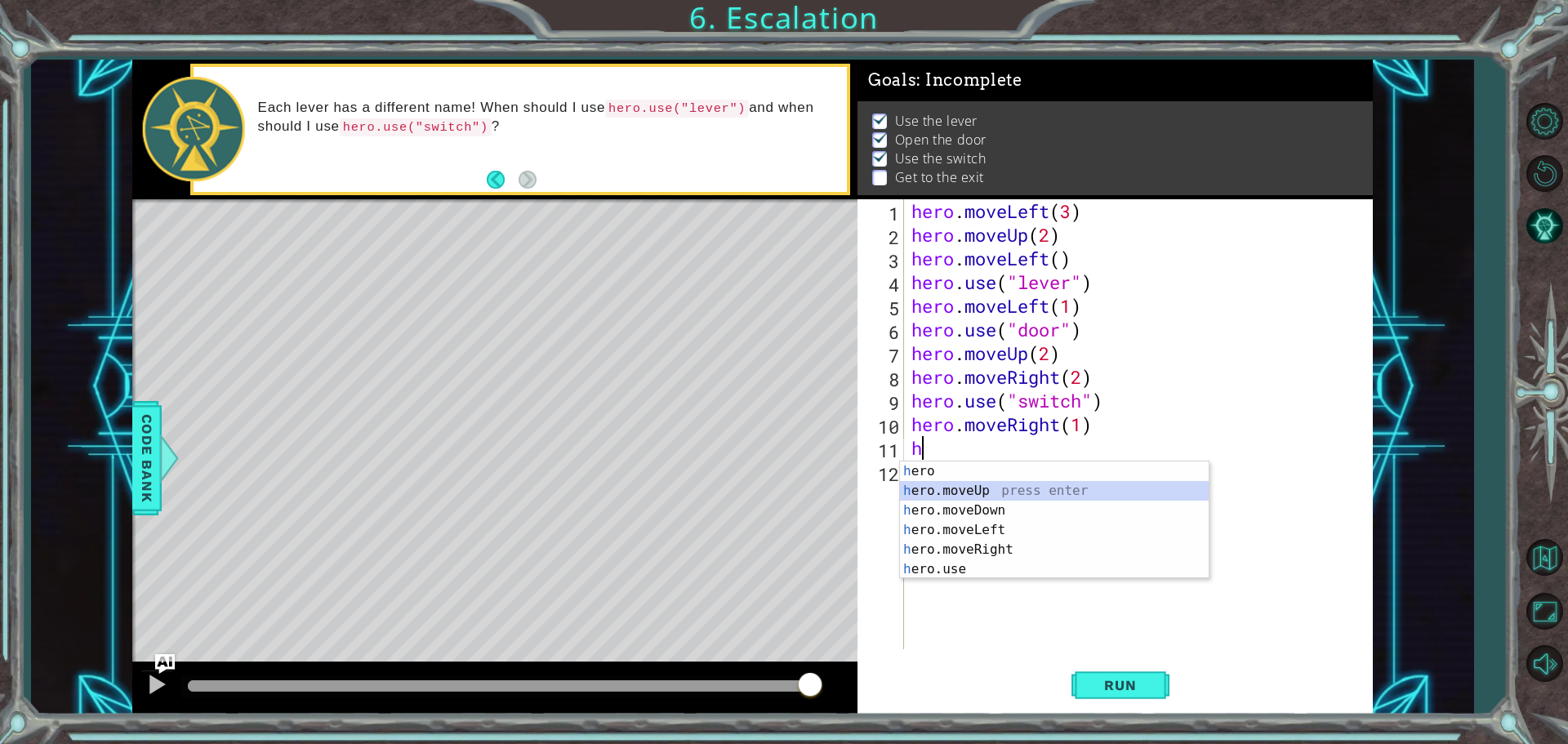
click at [914, 488] on div "h ero press enter h ero.moveUp press enter h ero.moveDown press enter h ero.mov…" at bounding box center [1054, 540] width 308 height 157
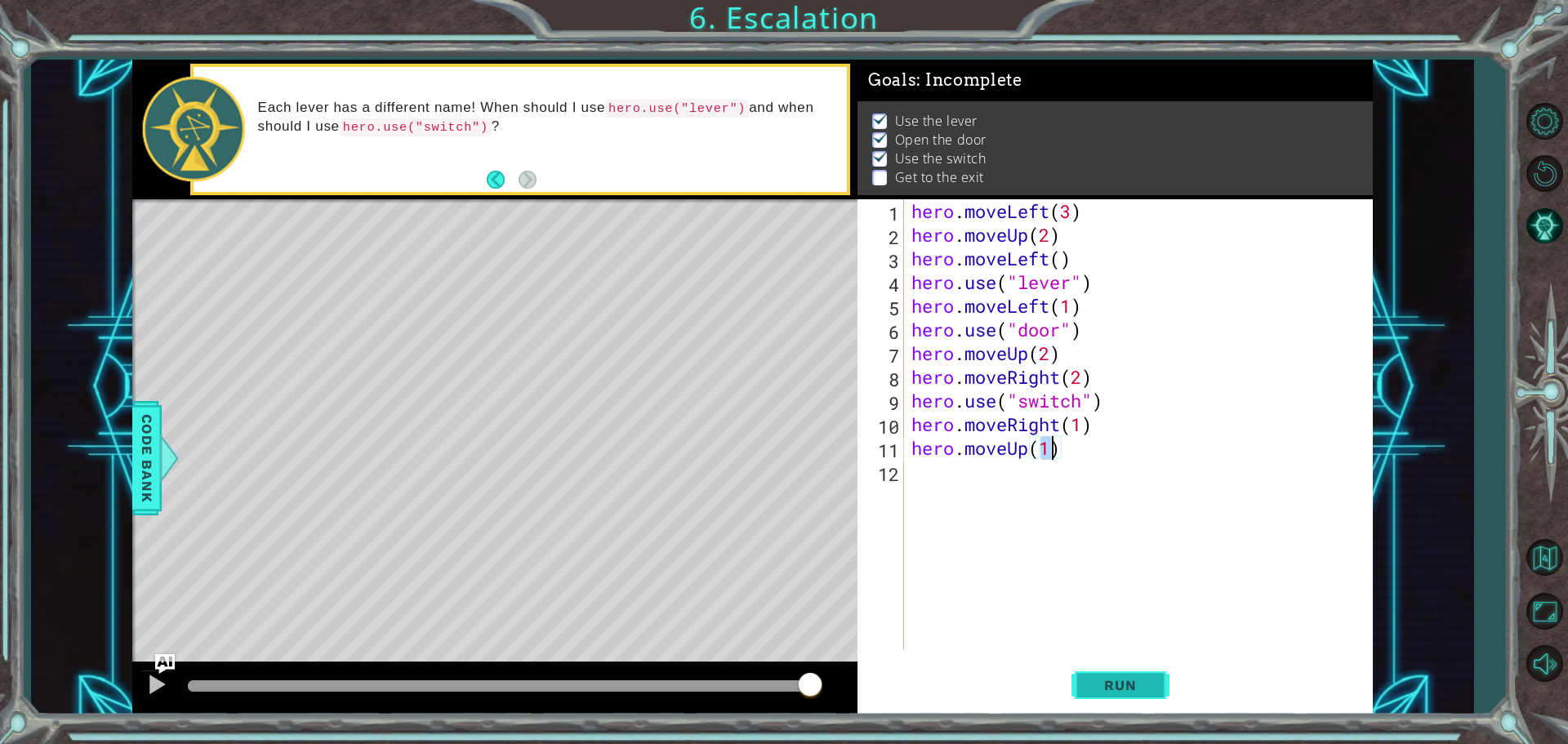
type textarea "hero.moveUp(1)"
click at [1081, 673] on button "Run" at bounding box center [1120, 685] width 98 height 52
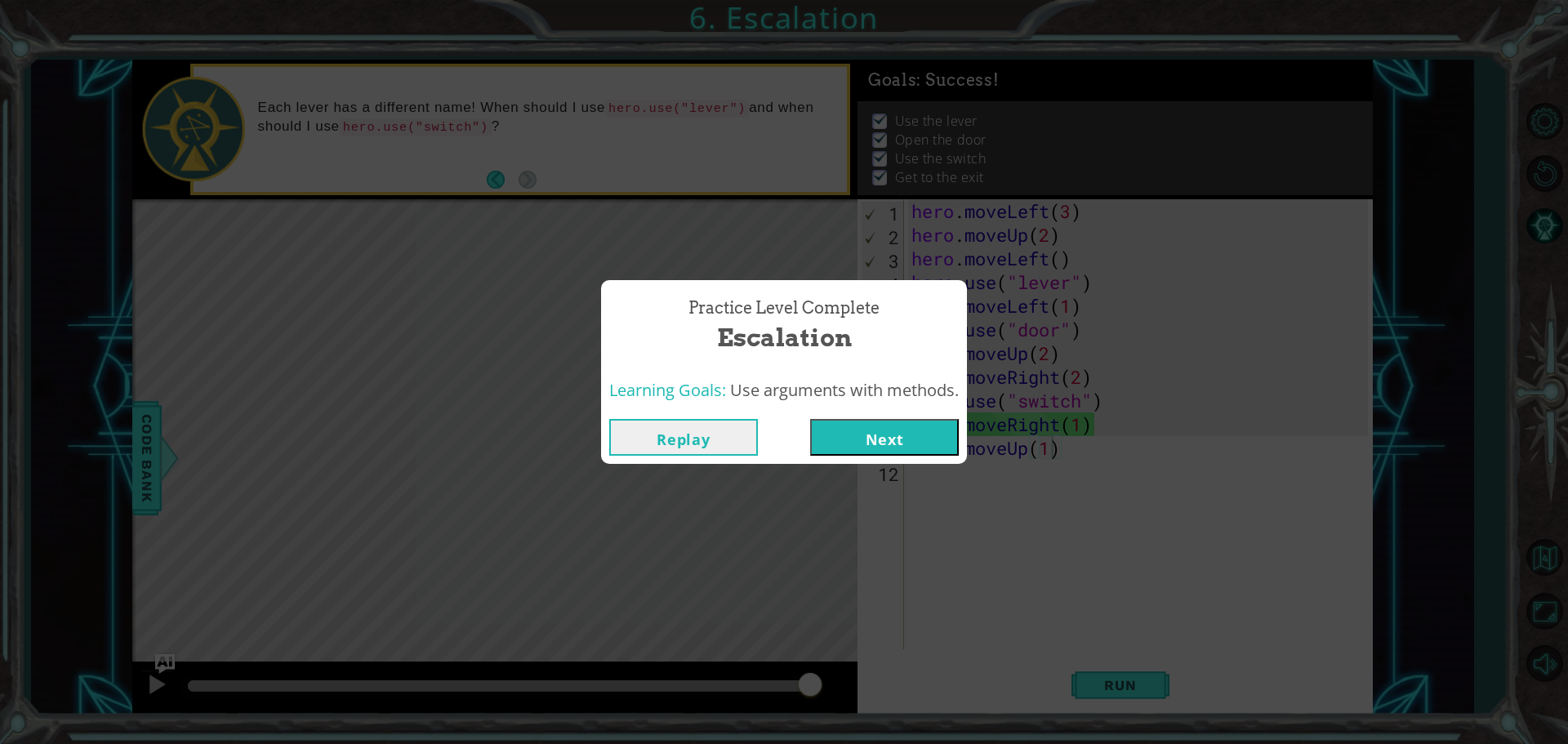
click at [629, 444] on button "Replay" at bounding box center [684, 437] width 149 height 37
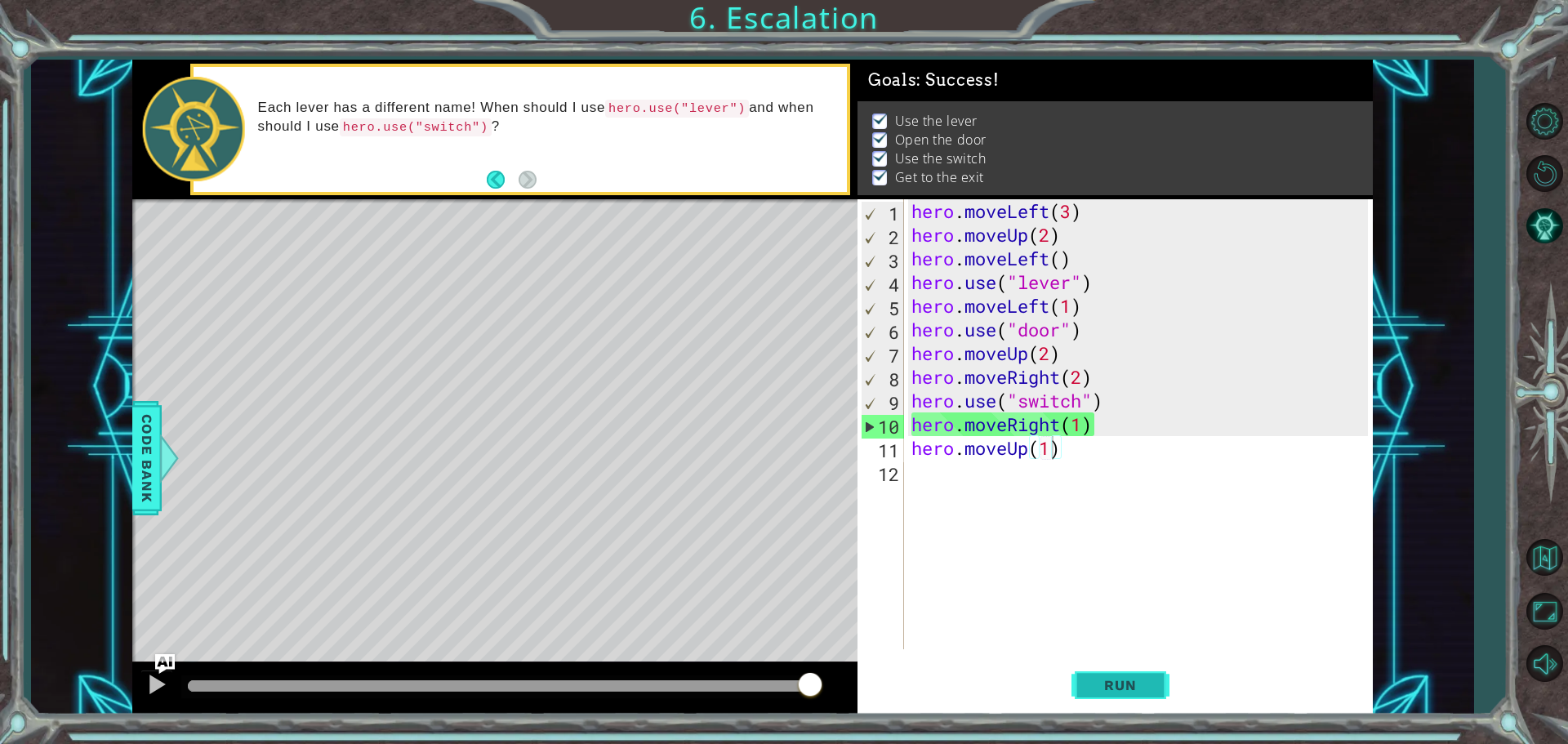
click at [1085, 682] on button "Run" at bounding box center [1120, 685] width 98 height 52
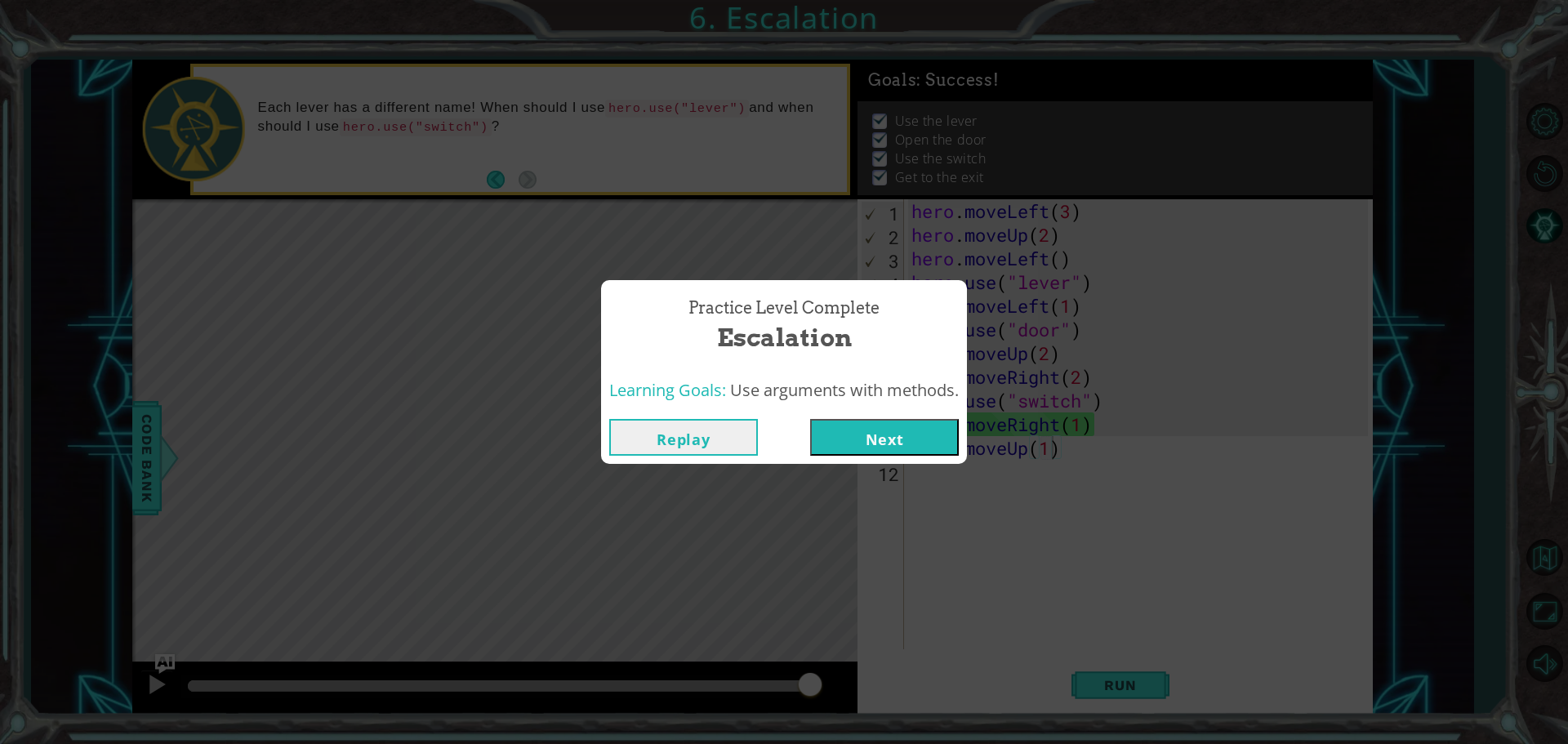
click at [632, 435] on button "Replay" at bounding box center [684, 437] width 149 height 37
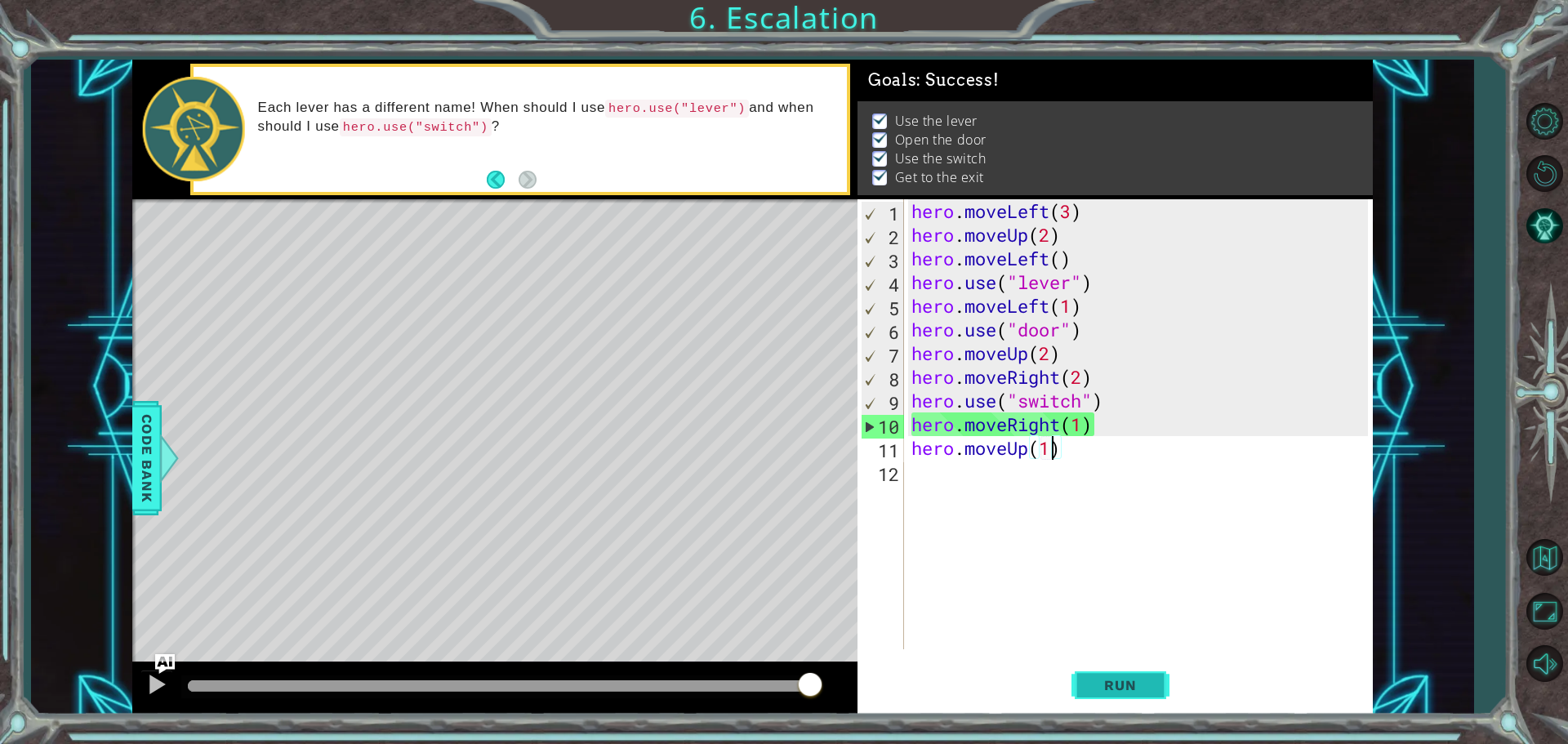
click at [1127, 674] on button "Run" at bounding box center [1120, 685] width 98 height 52
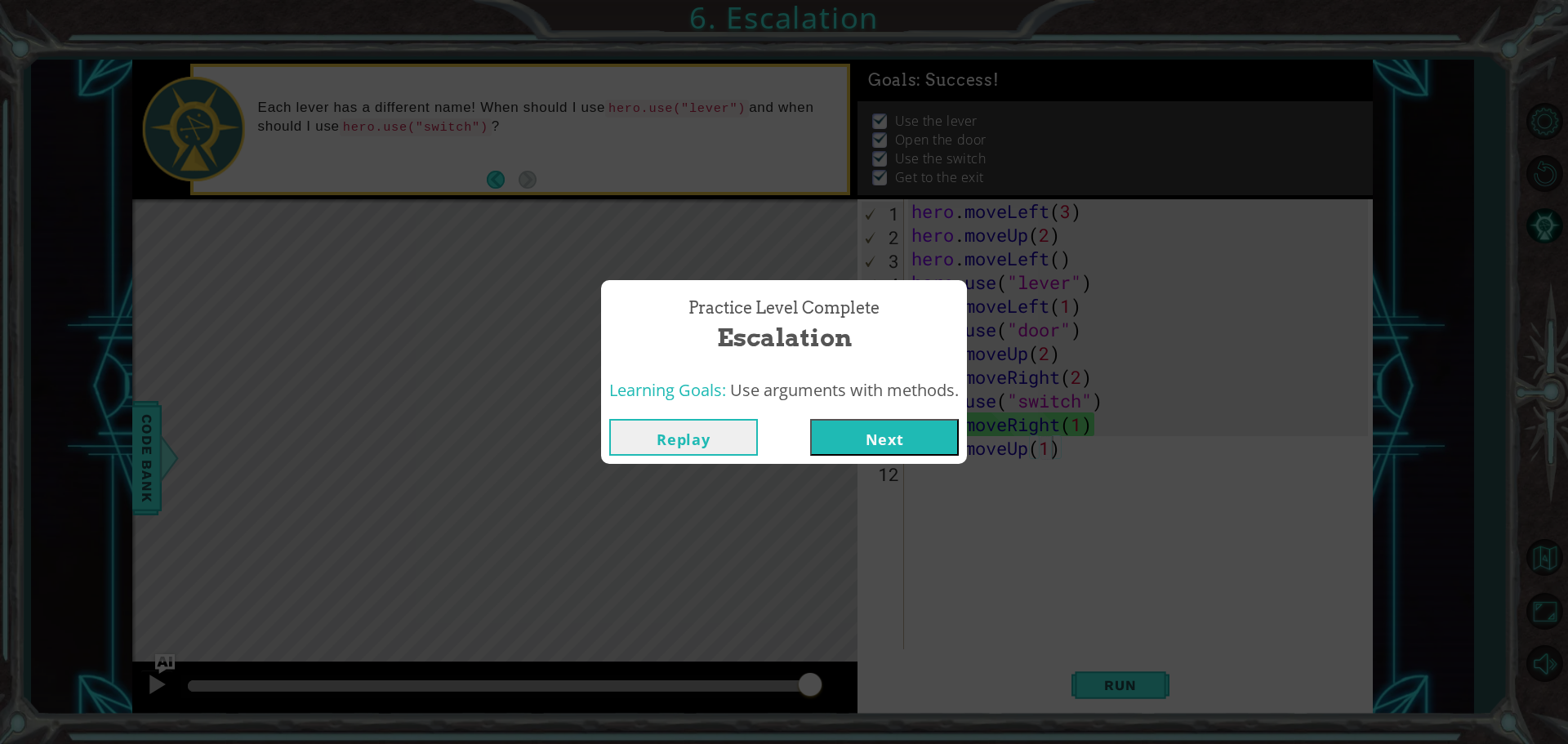
click at [885, 431] on button "Next" at bounding box center [884, 437] width 149 height 37
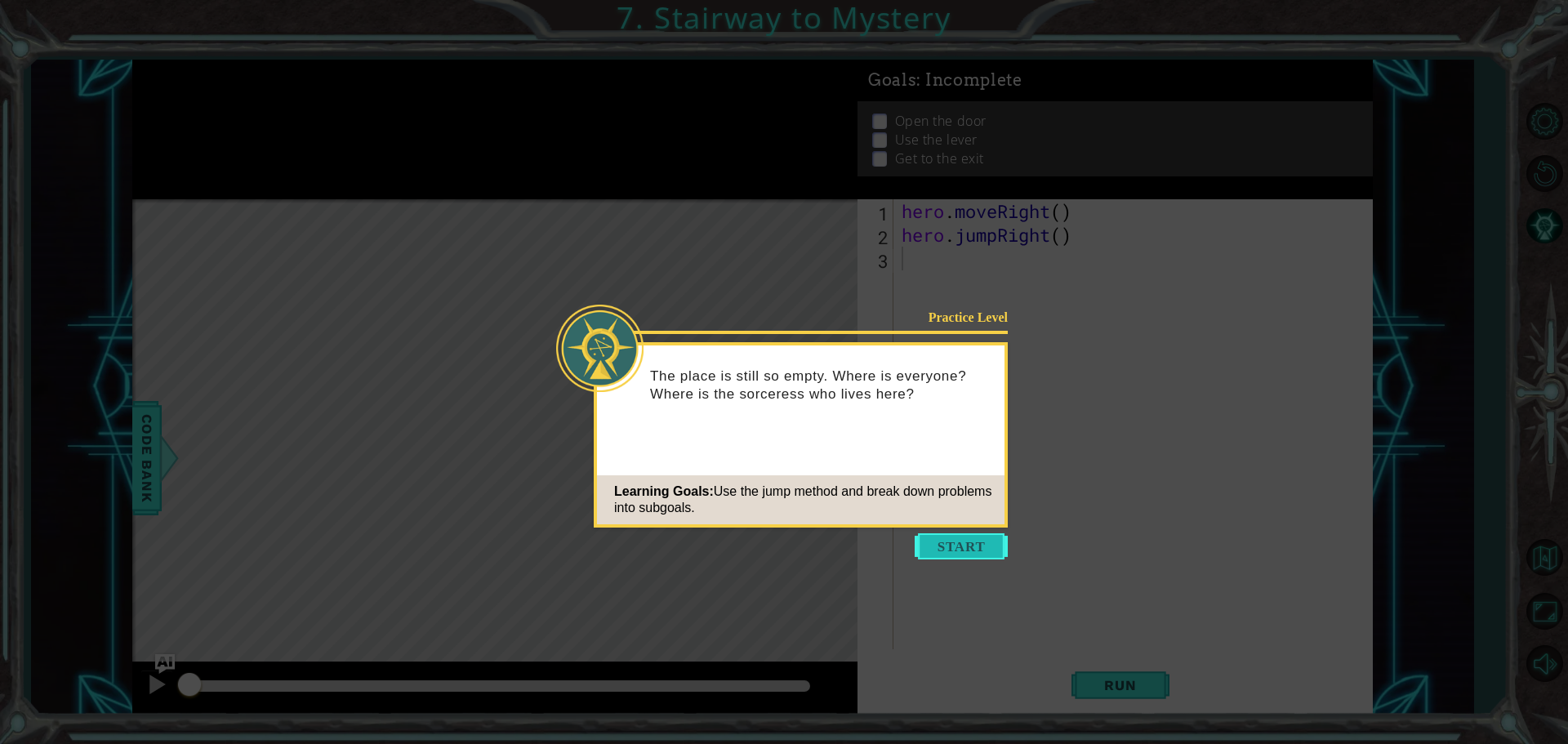
click at [930, 541] on button "Start" at bounding box center [960, 546] width 93 height 26
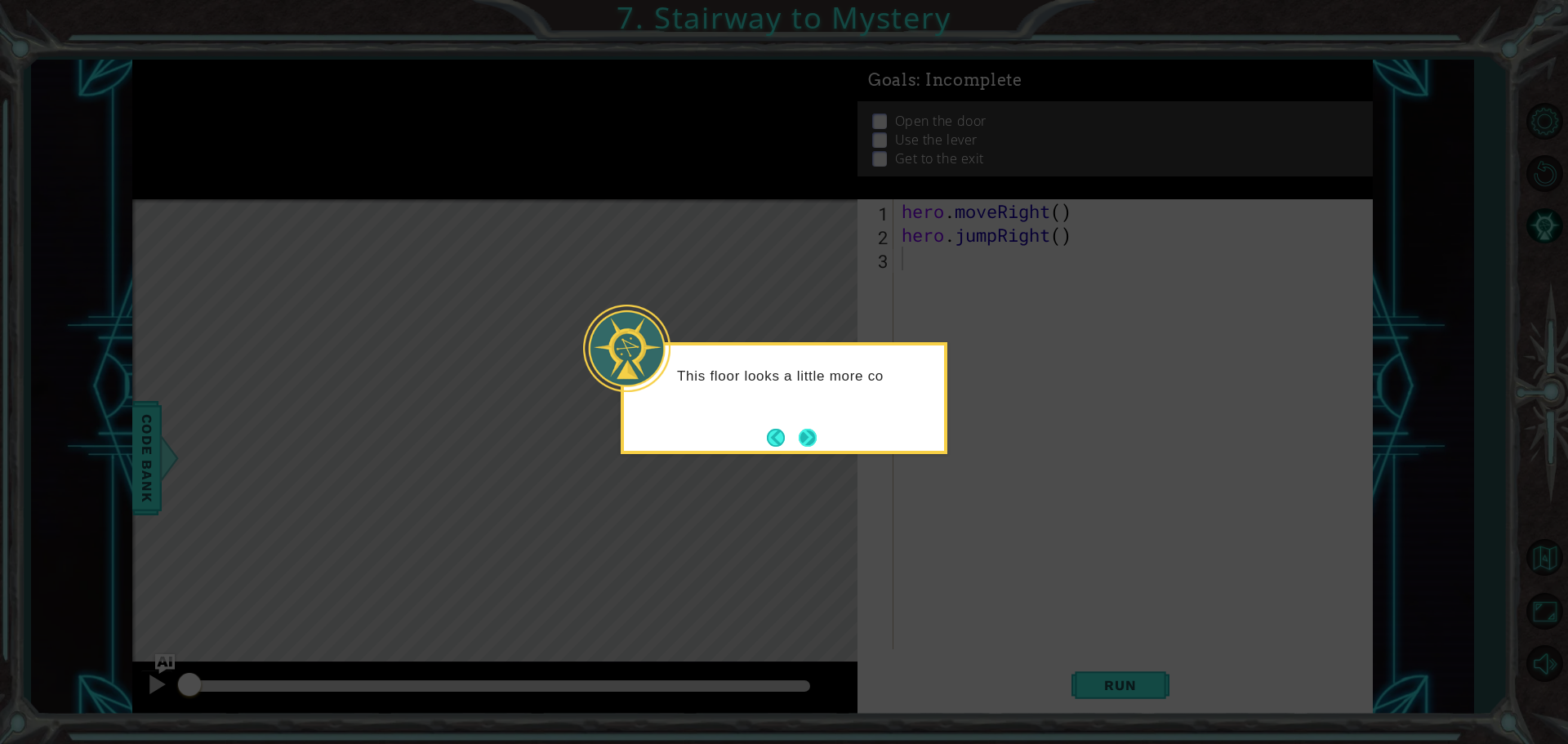
click at [805, 431] on button "Next" at bounding box center [807, 437] width 18 height 18
